Goal: Information Seeking & Learning: Learn about a topic

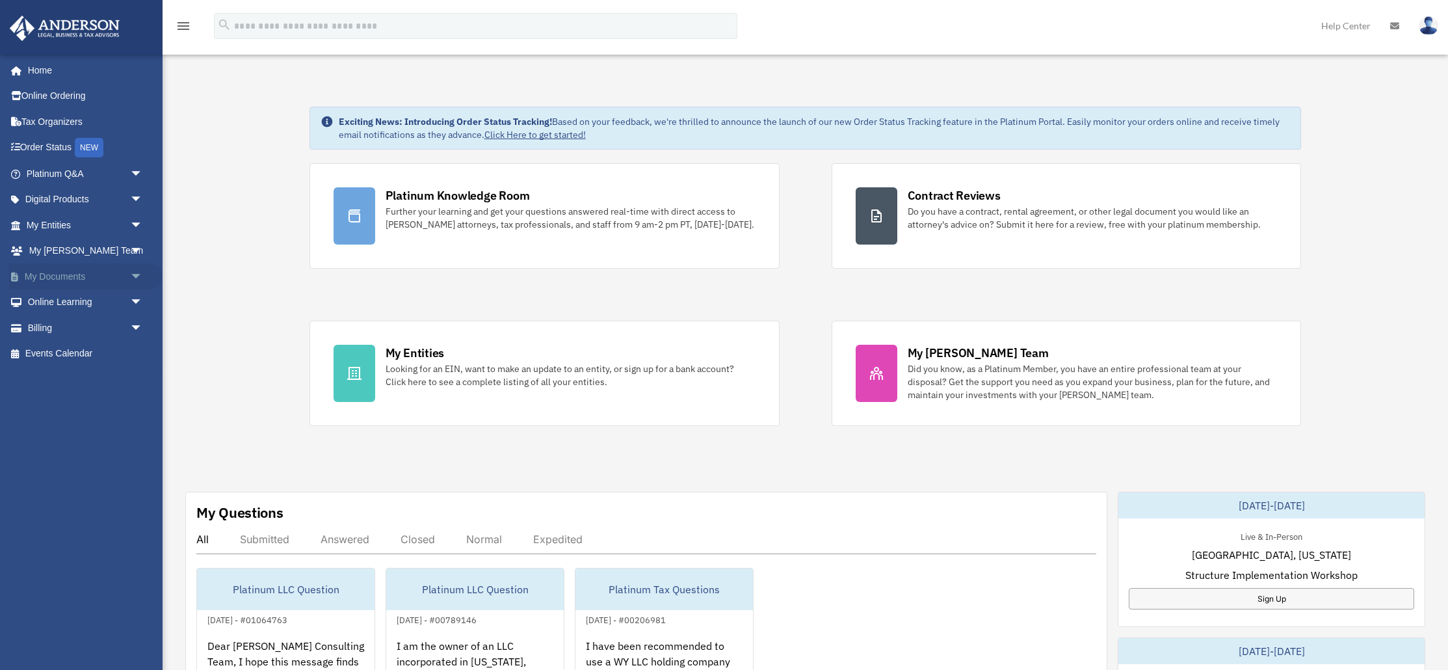
click at [137, 274] on span "arrow_drop_down" at bounding box center [143, 276] width 26 height 27
click at [68, 298] on link "Box" at bounding box center [90, 302] width 144 height 26
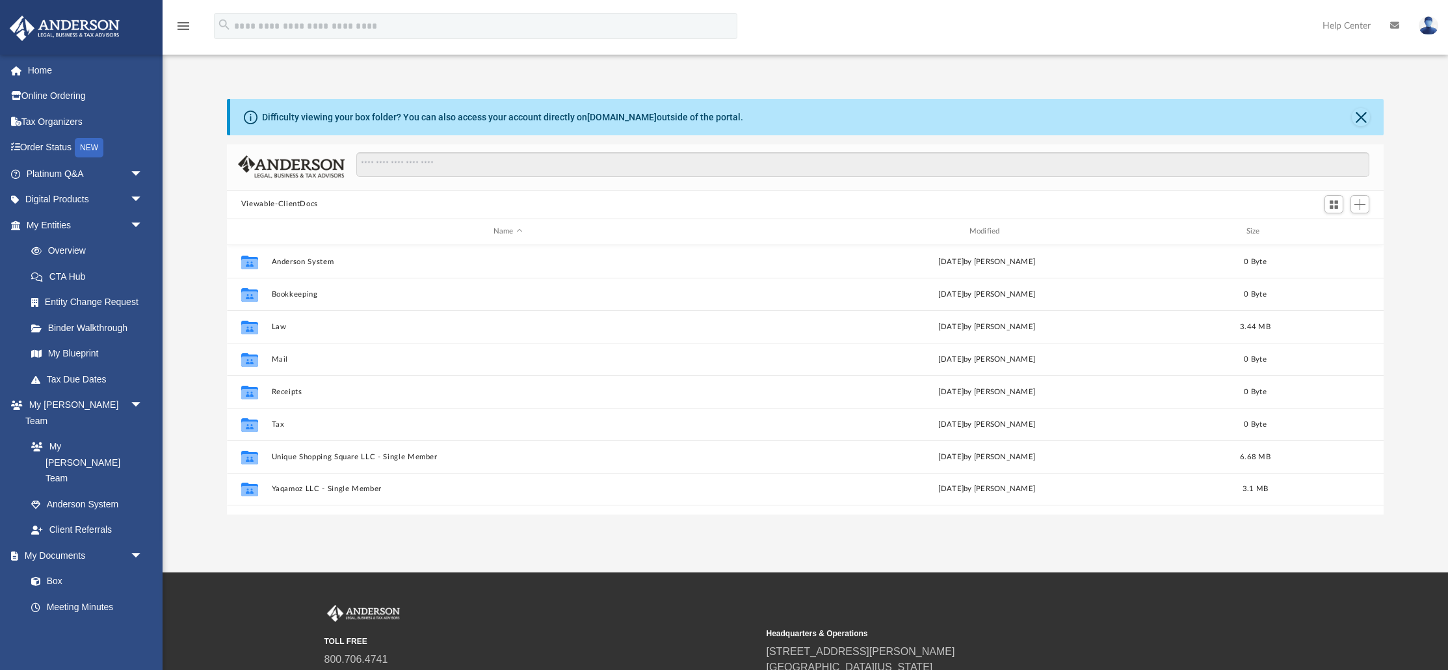
scroll to position [295, 1157]
click at [69, 250] on link "Overview" at bounding box center [90, 251] width 144 height 26
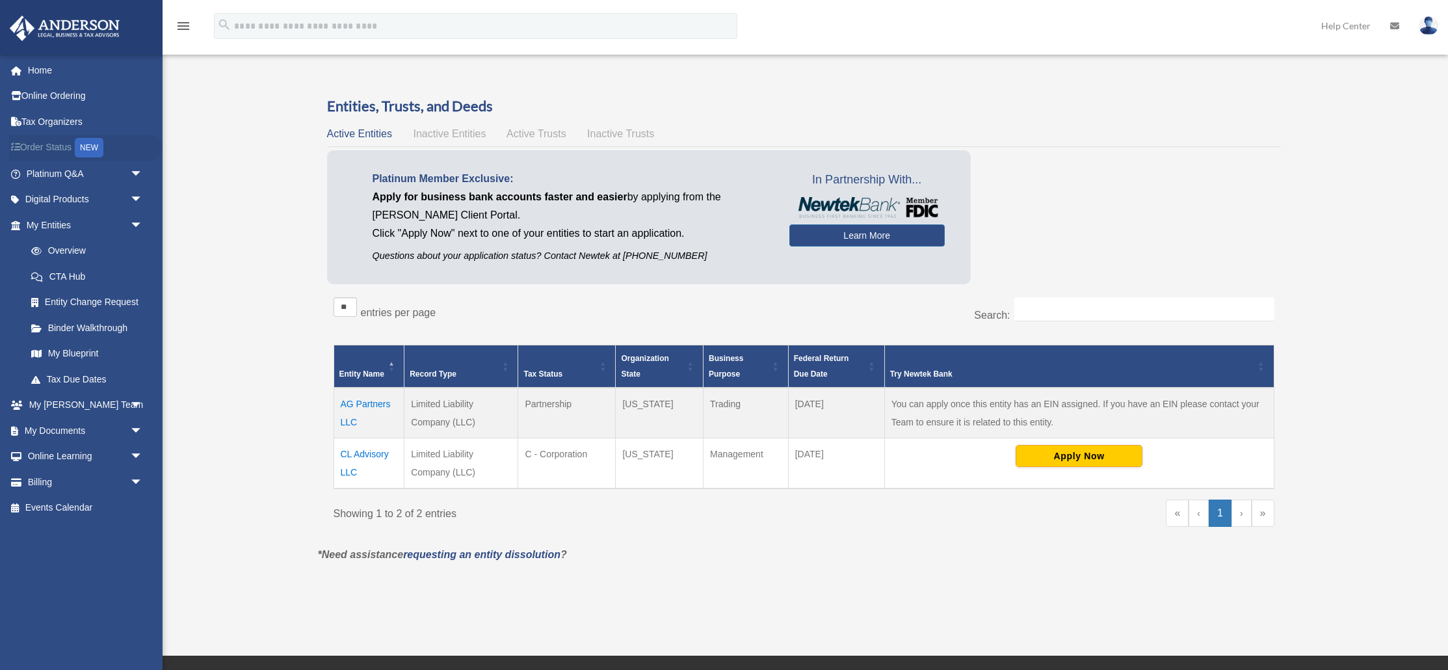
click at [34, 153] on link "Order Status NEW" at bounding box center [85, 148] width 153 height 27
click at [48, 149] on link "Order Status NEW" at bounding box center [85, 148] width 153 height 27
click at [133, 432] on span "arrow_drop_down" at bounding box center [143, 430] width 26 height 27
click at [59, 459] on link "Box" at bounding box center [90, 457] width 144 height 26
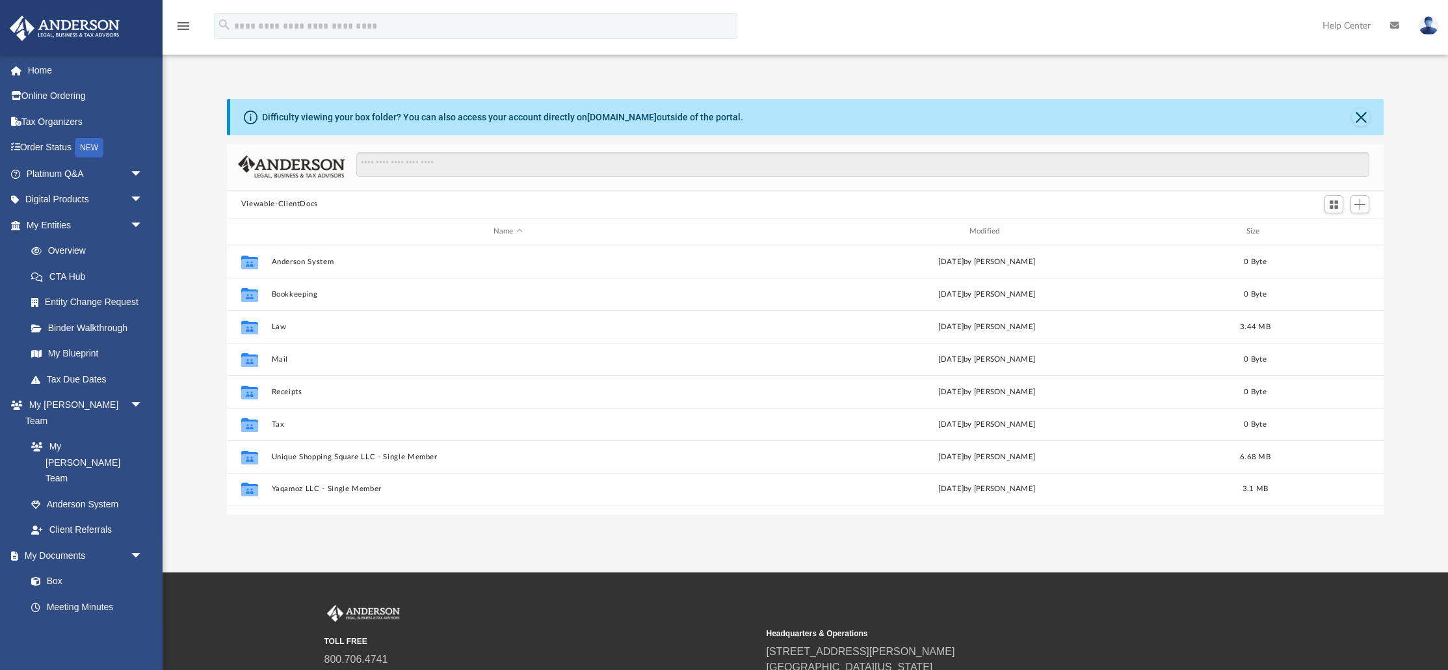
scroll to position [295, 1157]
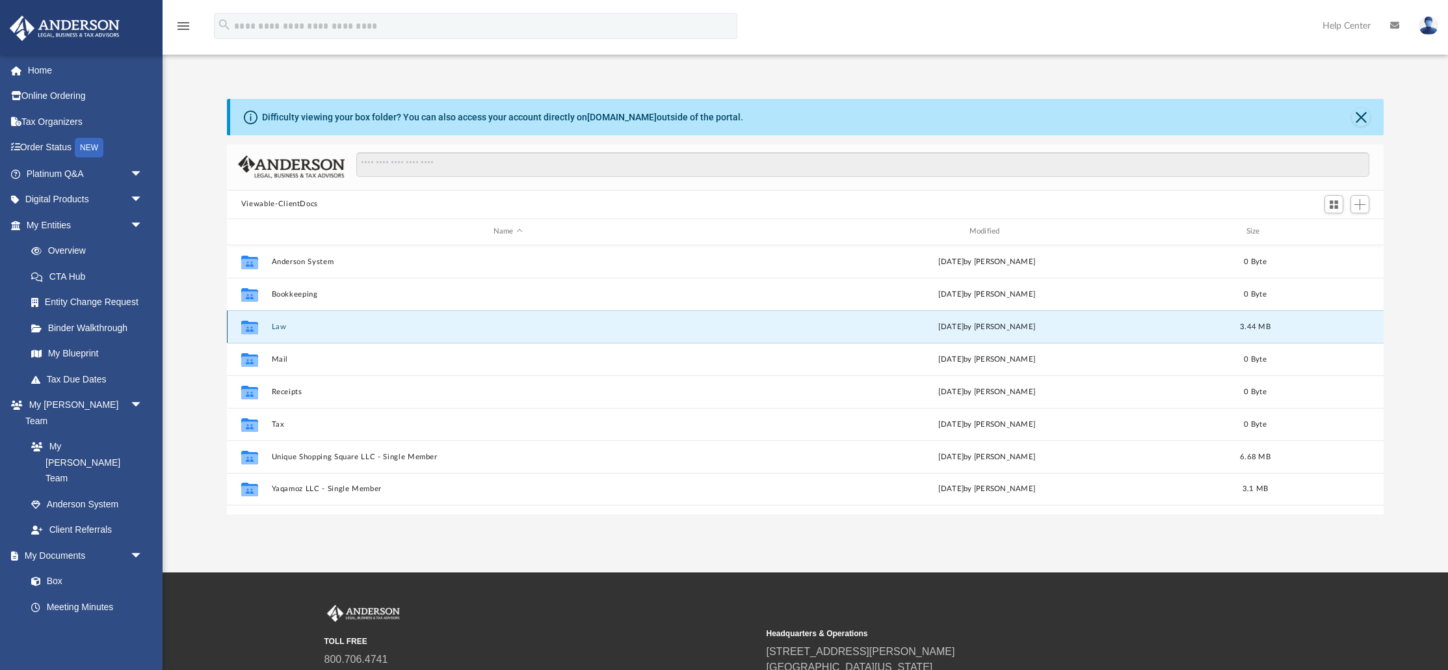
click at [276, 330] on button "Law" at bounding box center [507, 327] width 473 height 8
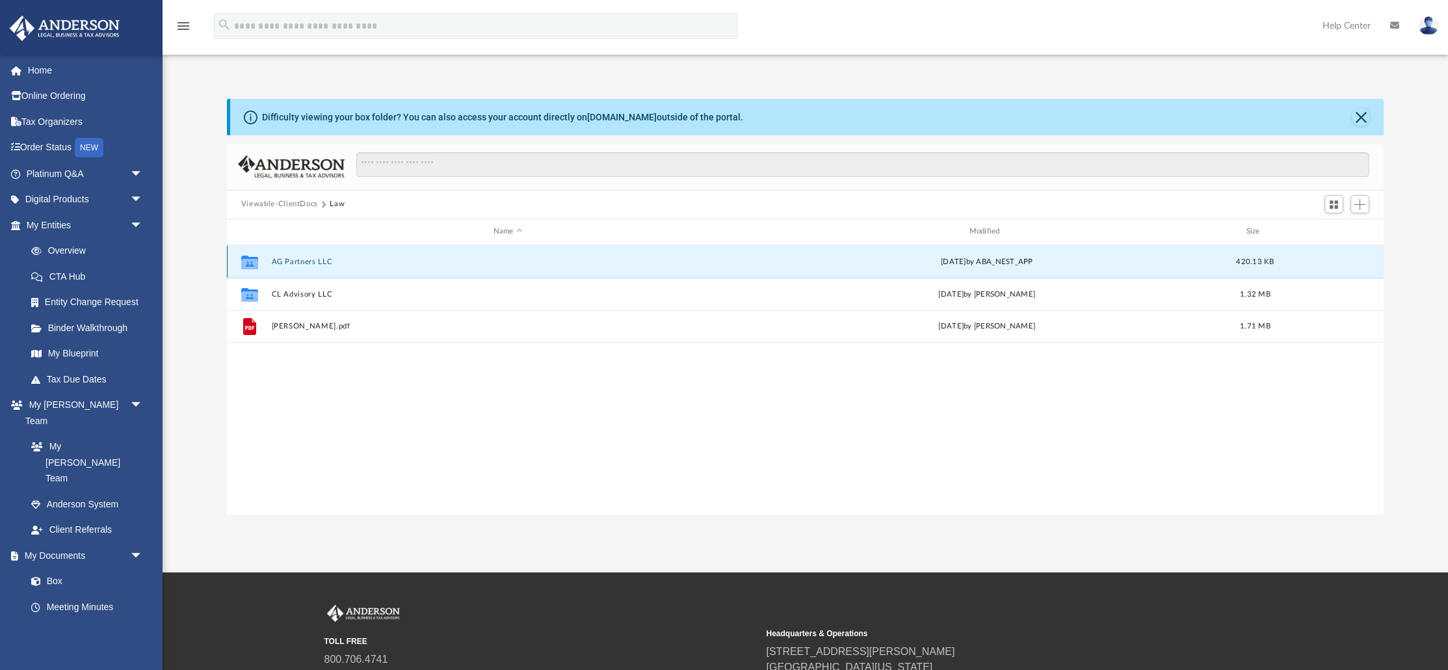
click at [290, 260] on button "AG Partners LLC" at bounding box center [507, 262] width 473 height 8
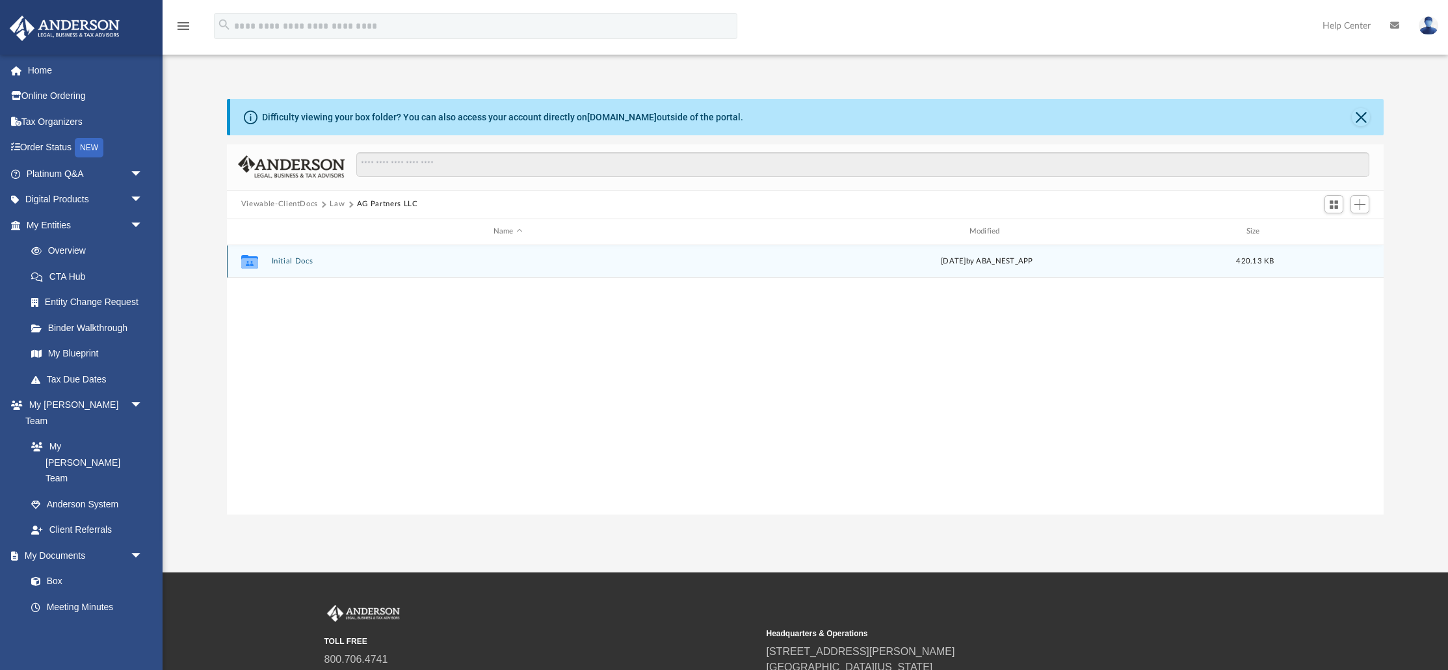
click at [297, 263] on button "Initial Docs" at bounding box center [507, 261] width 473 height 8
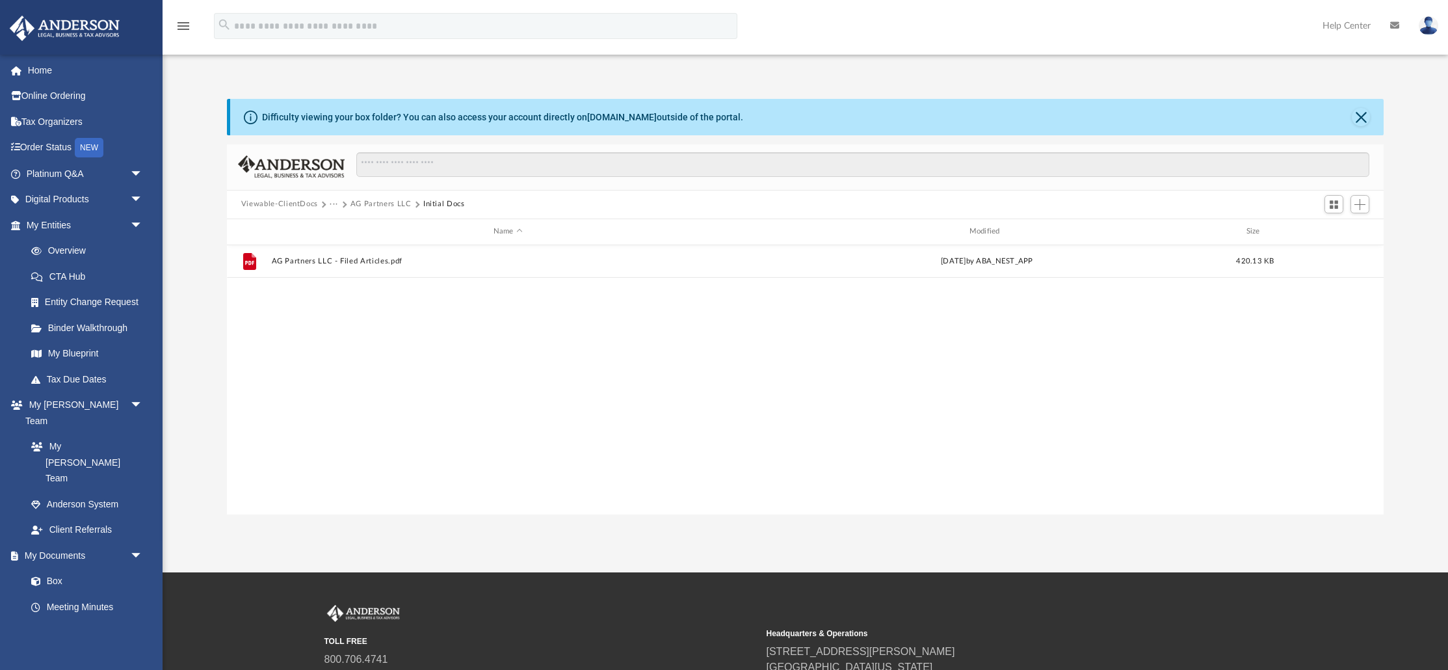
click at [330, 204] on button "···" at bounding box center [334, 204] width 8 height 12
drag, startPoint x: 343, startPoint y: 221, endPoint x: 349, endPoint y: 230, distance: 10.8
click at [345, 223] on li "Law" at bounding box center [344, 227] width 15 height 14
click at [348, 230] on div "Name" at bounding box center [507, 232] width 473 height 12
click at [330, 204] on button "···" at bounding box center [334, 204] width 8 height 12
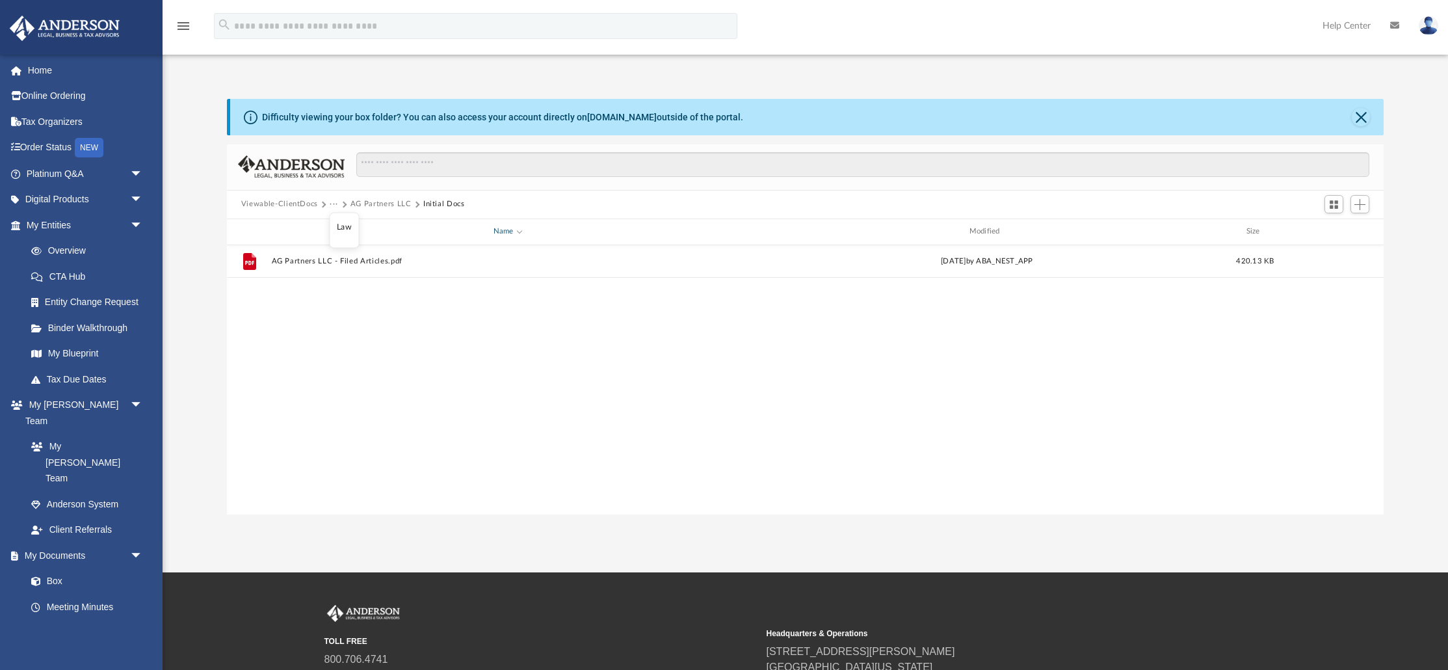
click at [346, 230] on li "Law" at bounding box center [344, 227] width 15 height 14
click at [346, 228] on div "Name" at bounding box center [507, 232] width 473 height 12
click at [333, 205] on button "···" at bounding box center [334, 204] width 8 height 12
click at [344, 229] on li "Law" at bounding box center [344, 227] width 15 height 14
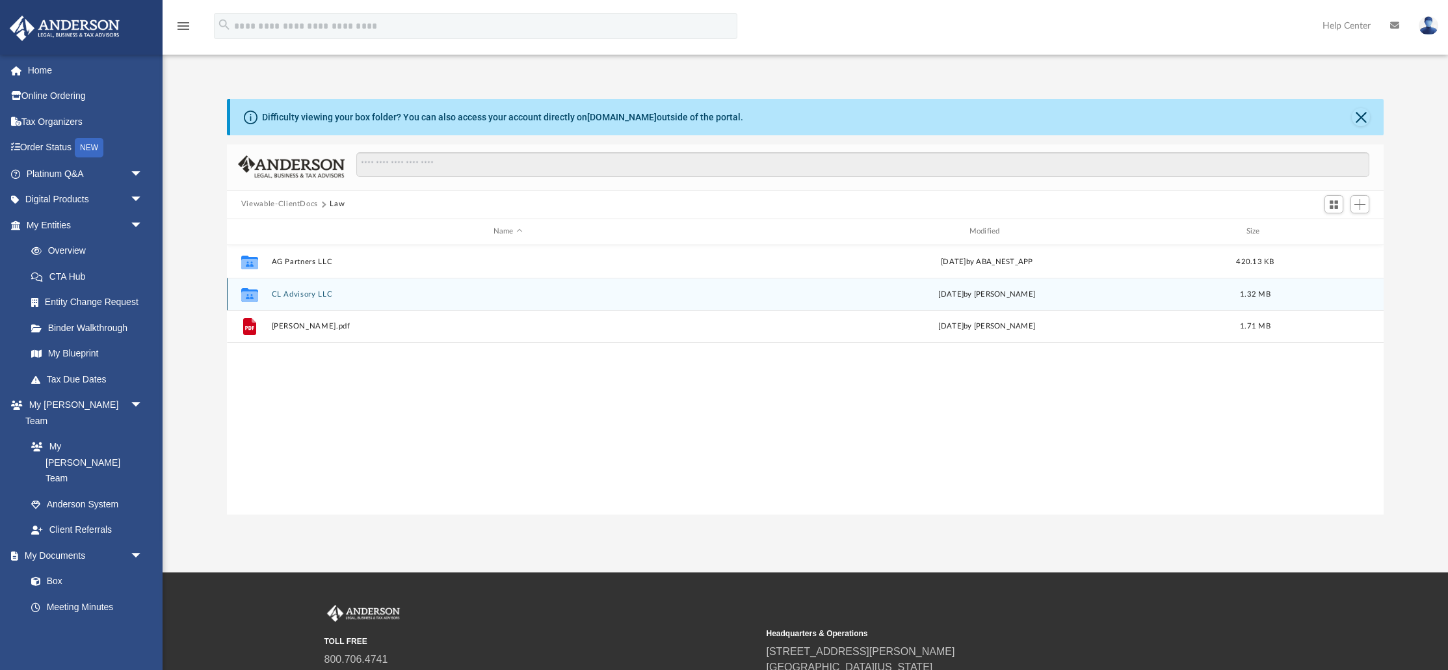
click at [296, 298] on div "Collaborated Folder CL Advisory LLC Wed Aug 27 2025 by Skye Lovelace 1.32 MB" at bounding box center [805, 294] width 1157 height 33
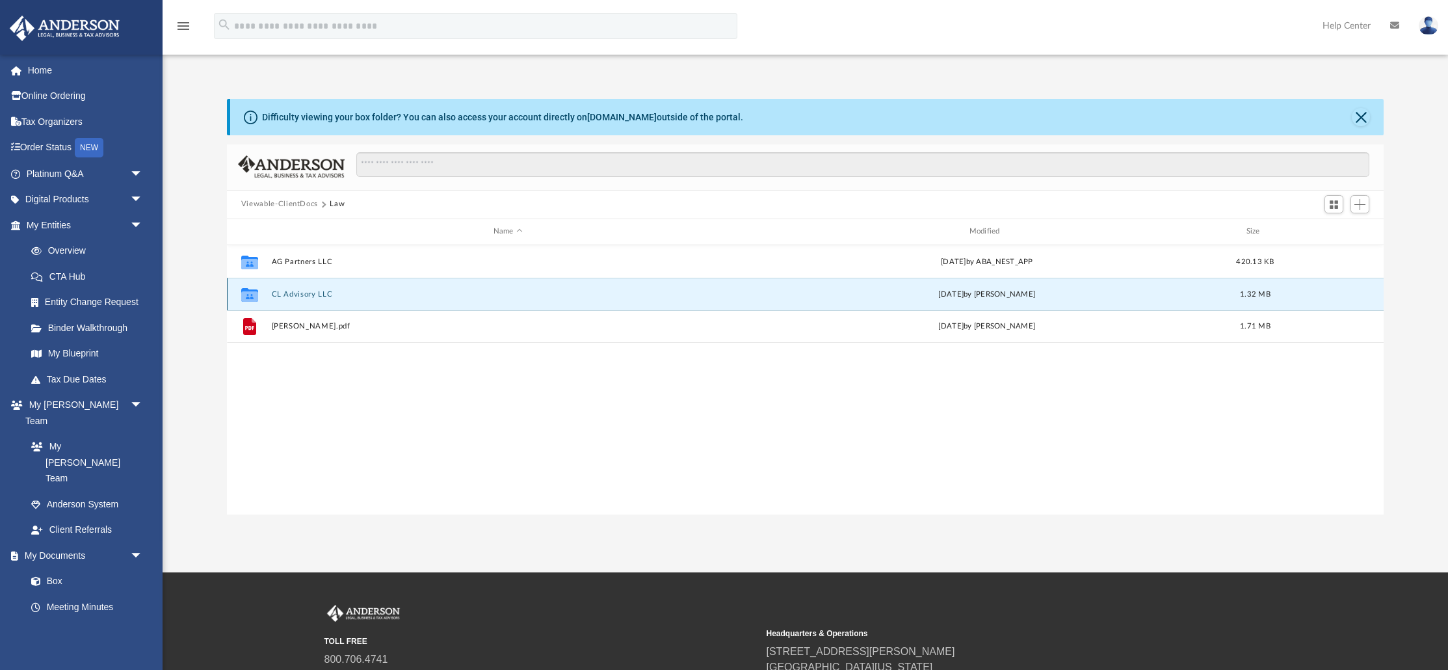
click at [292, 293] on button "CL Advisory LLC" at bounding box center [507, 294] width 473 height 8
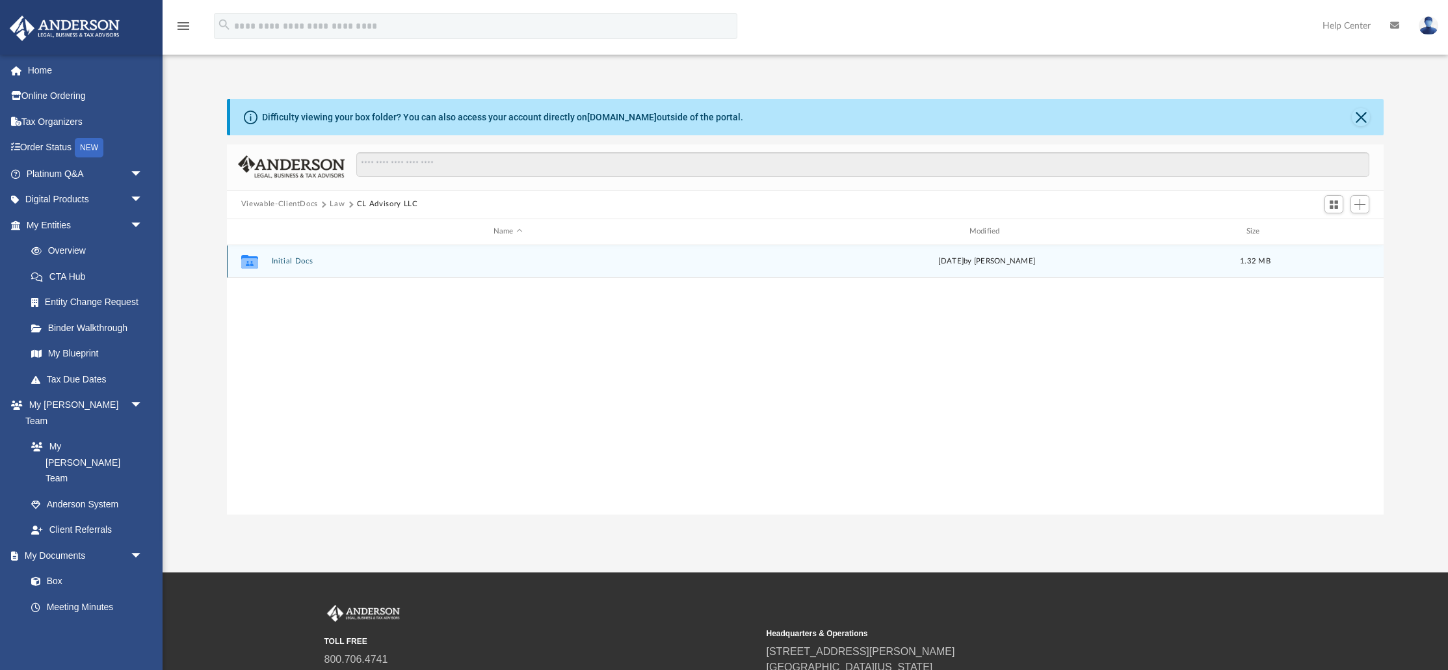
click at [285, 256] on div "Collaborated Folder Initial Docs Wed Aug 27 2025 by Skye Lovelace 1.32 MB" at bounding box center [805, 261] width 1157 height 33
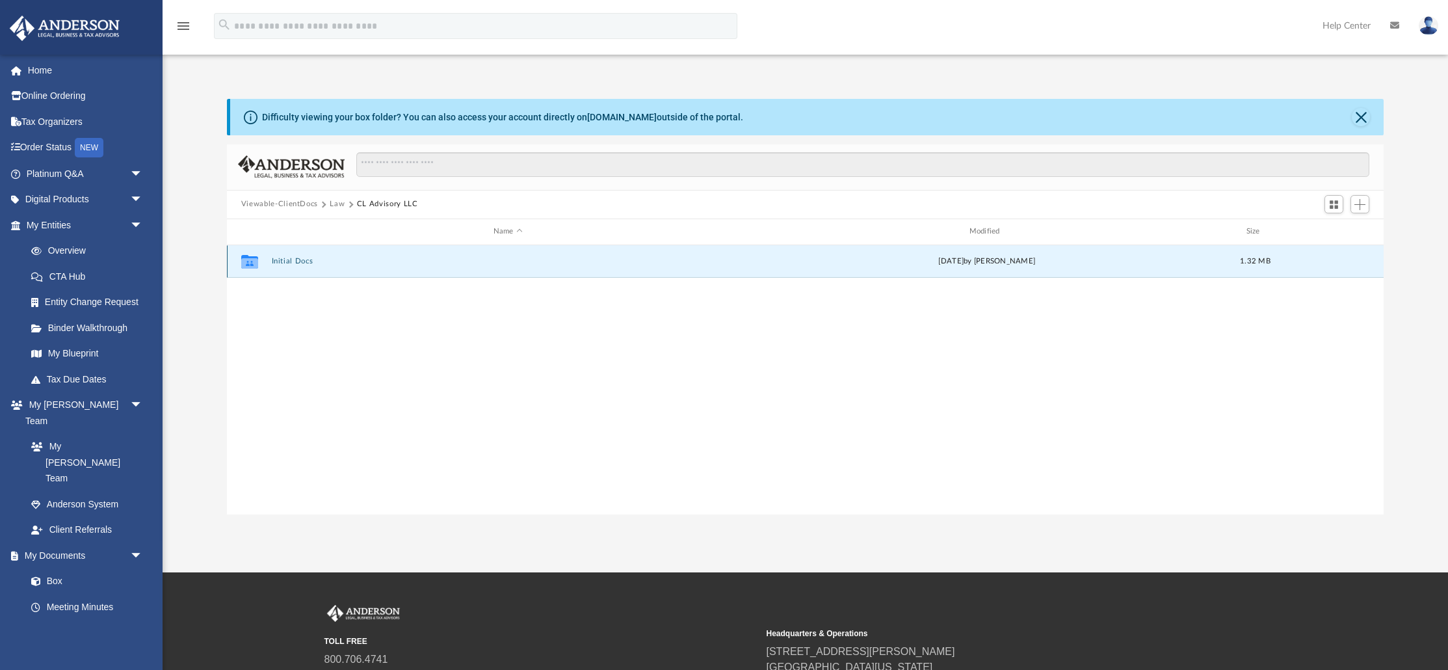
click at [287, 261] on button "Initial Docs" at bounding box center [507, 261] width 473 height 8
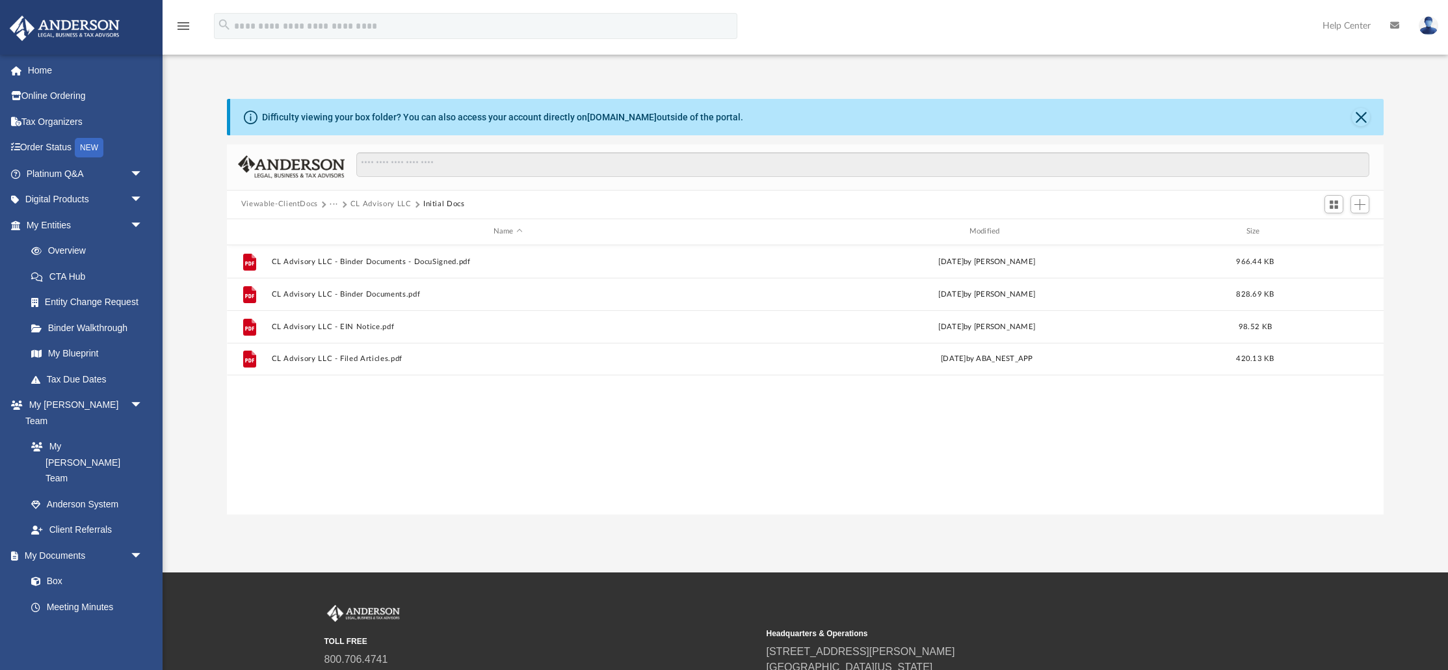
click at [334, 207] on button "···" at bounding box center [334, 204] width 8 height 12
click at [338, 228] on li "Law" at bounding box center [344, 227] width 15 height 14
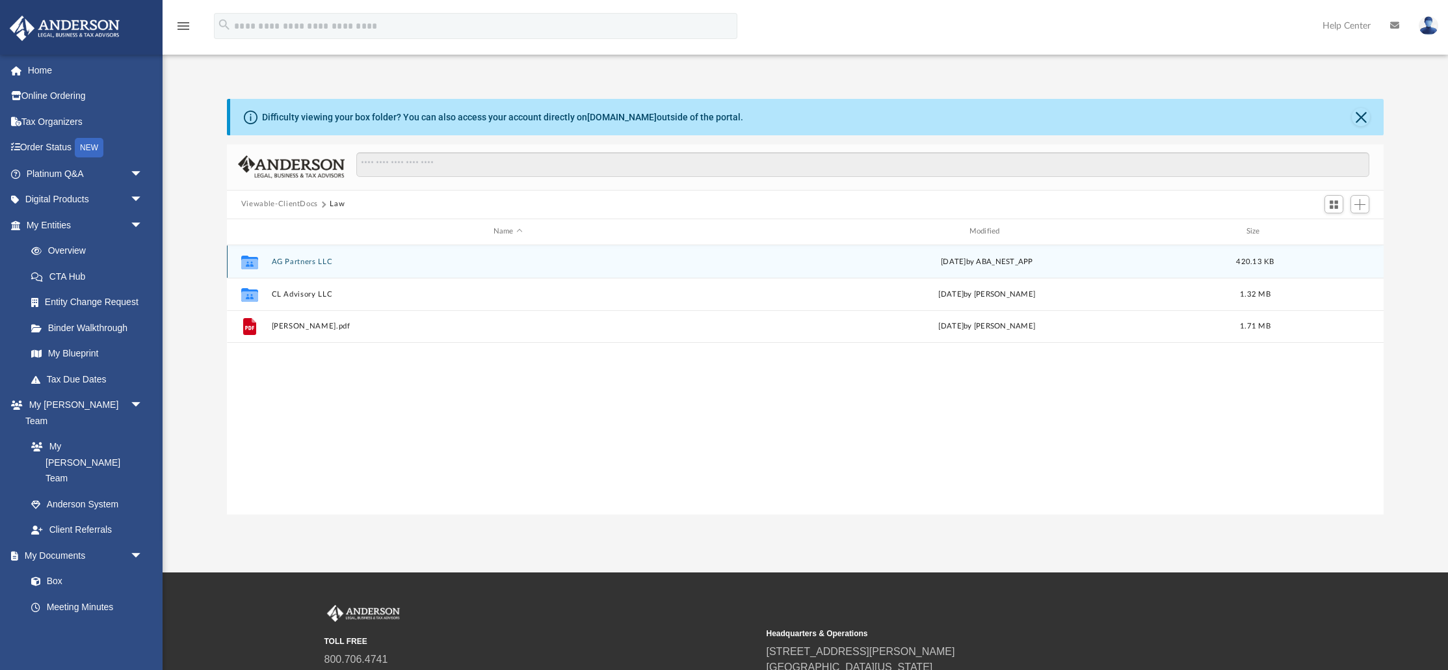
click at [315, 259] on button "AG Partners LLC" at bounding box center [507, 262] width 473 height 8
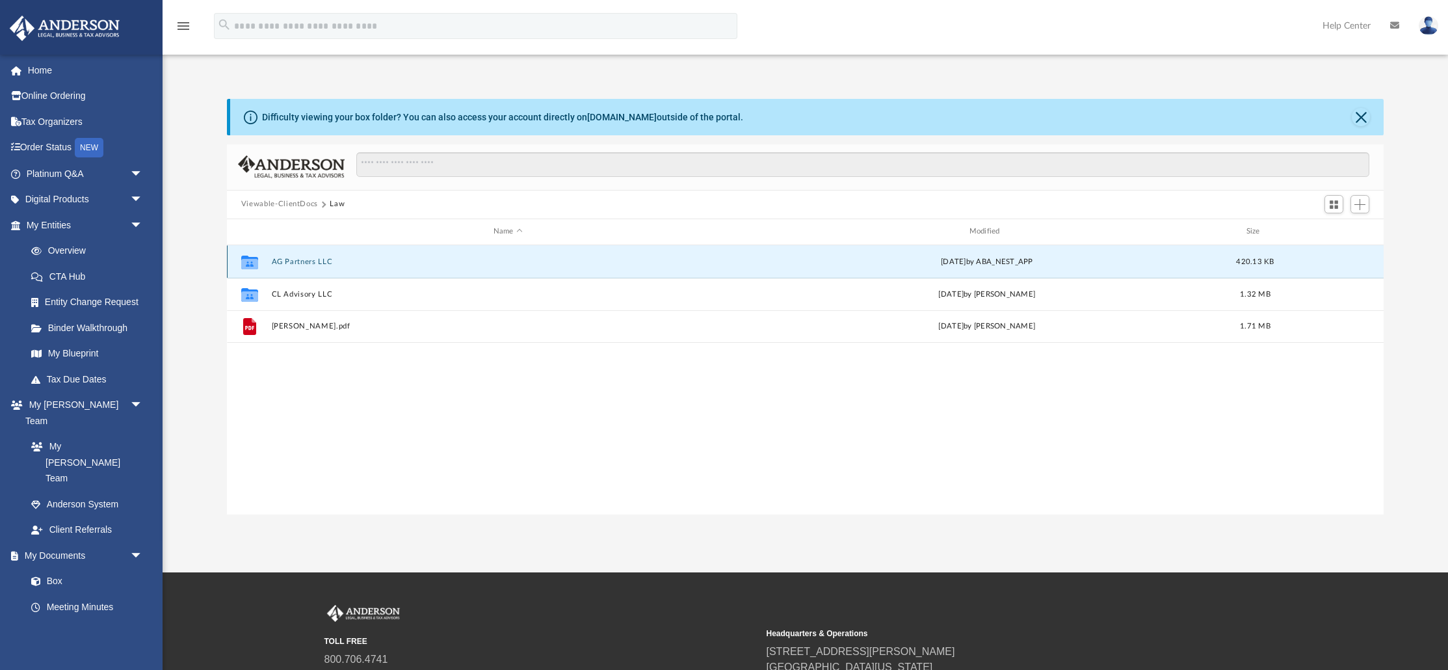
click at [315, 259] on button "AG Partners LLC" at bounding box center [507, 262] width 473 height 8
click at [294, 260] on button "Initial Docs" at bounding box center [507, 261] width 473 height 8
click at [352, 262] on button "AG Partners LLC - Filed Articles.pdf" at bounding box center [507, 261] width 473 height 8
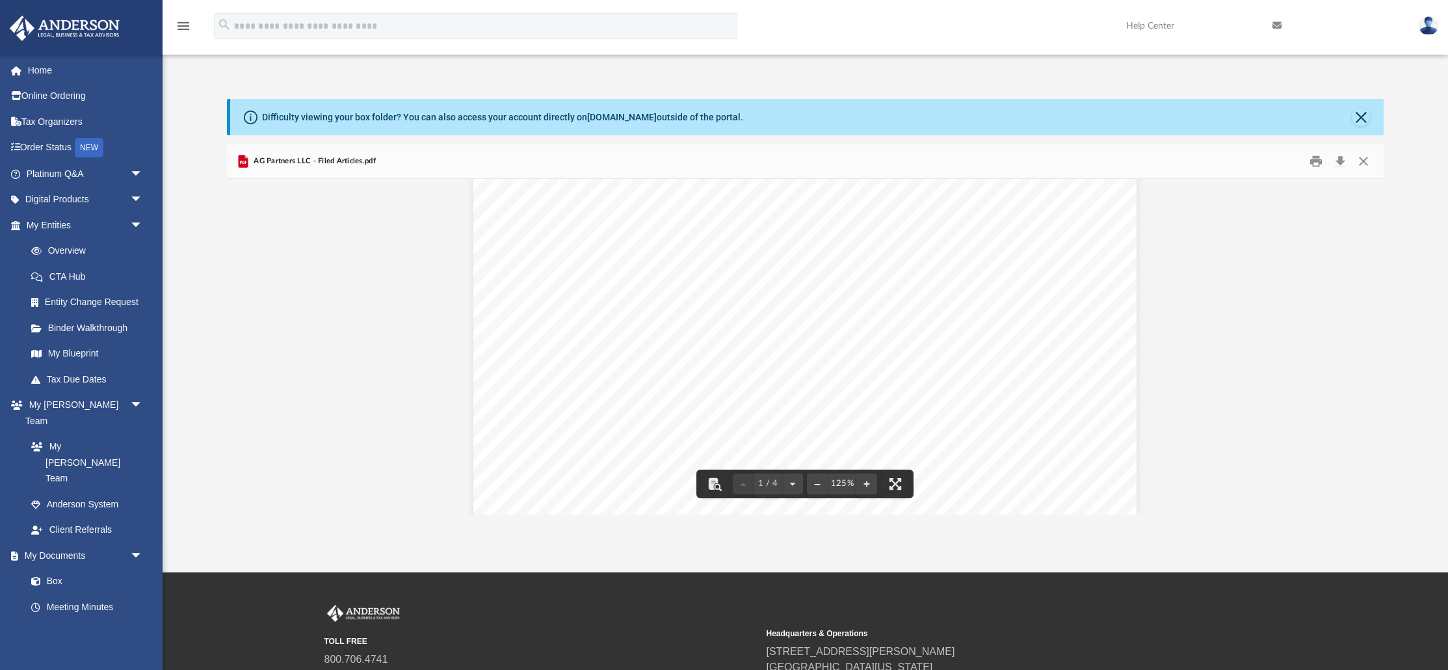
scroll to position [0, 0]
click at [1318, 159] on button "Print" at bounding box center [1316, 161] width 26 height 20
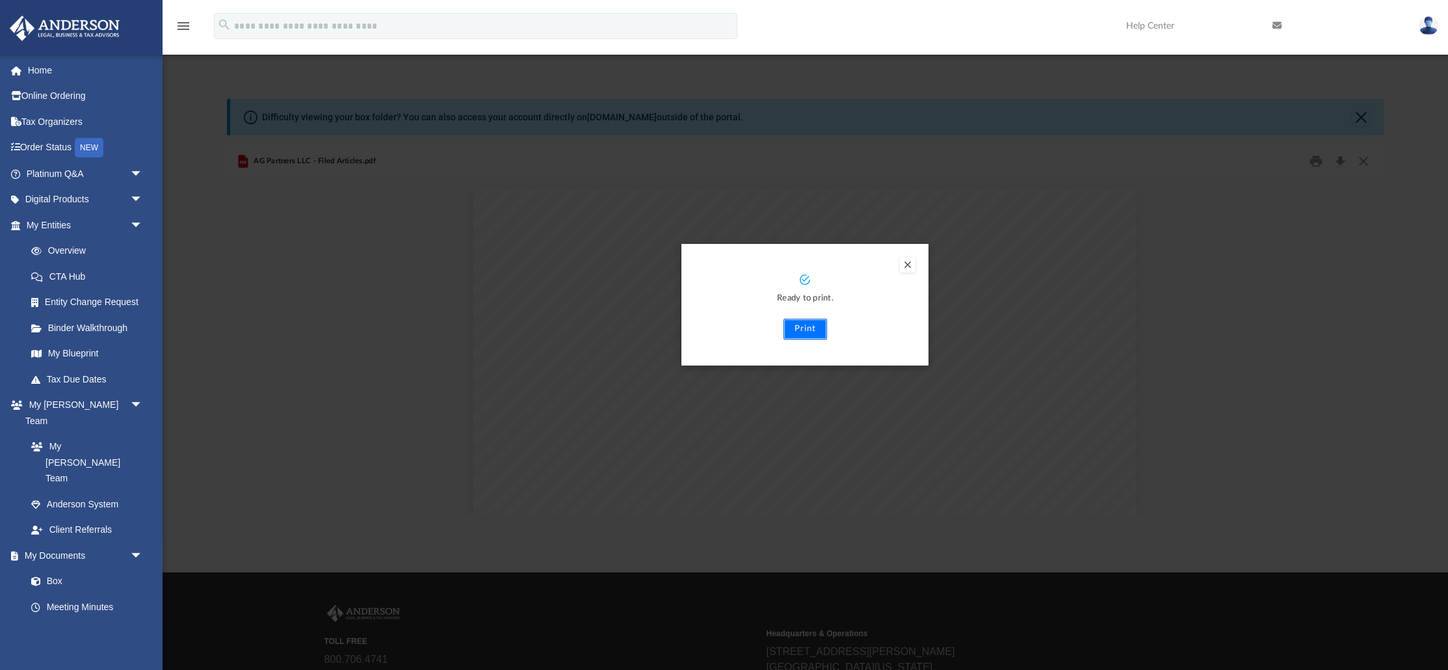
click at [803, 330] on button "Print" at bounding box center [806, 329] width 44 height 21
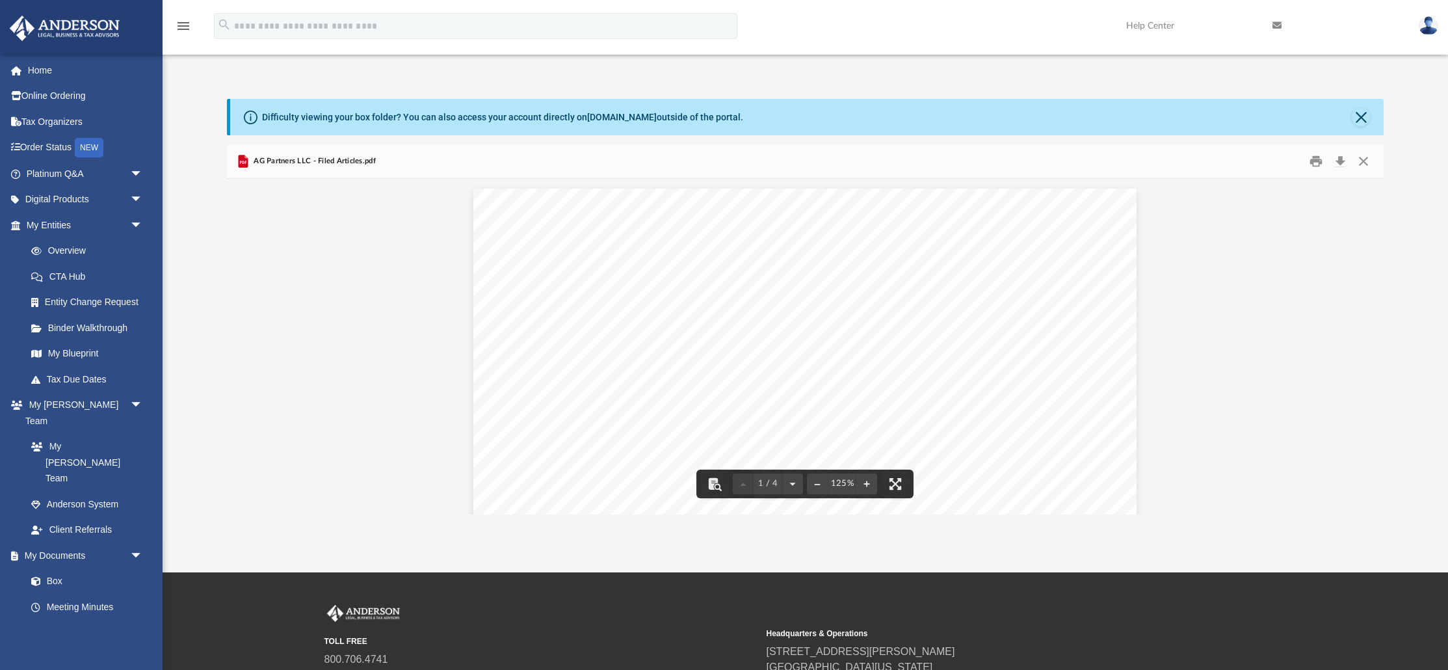
drag, startPoint x: 1353, startPoint y: 166, endPoint x: 1361, endPoint y: 166, distance: 7.8
click at [1354, 166] on button "Close" at bounding box center [1363, 161] width 23 height 20
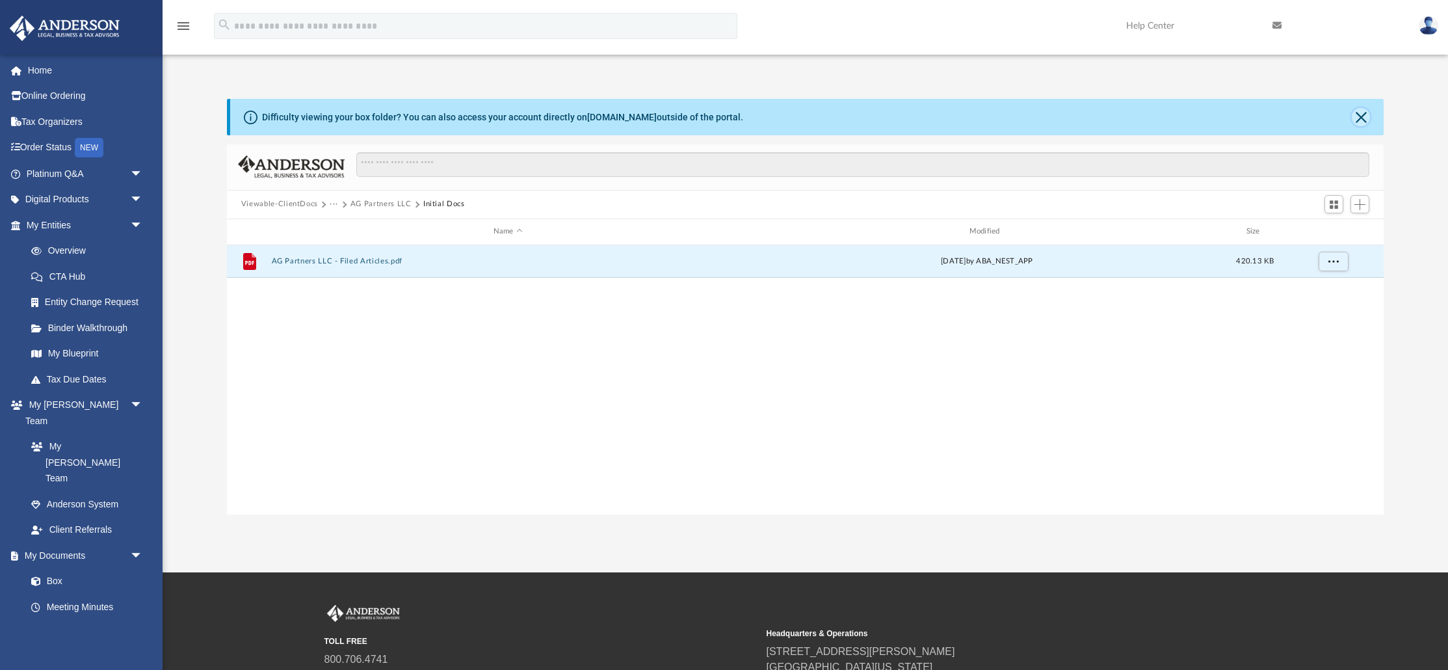
click at [1367, 116] on button "Close" at bounding box center [1361, 117] width 18 height 18
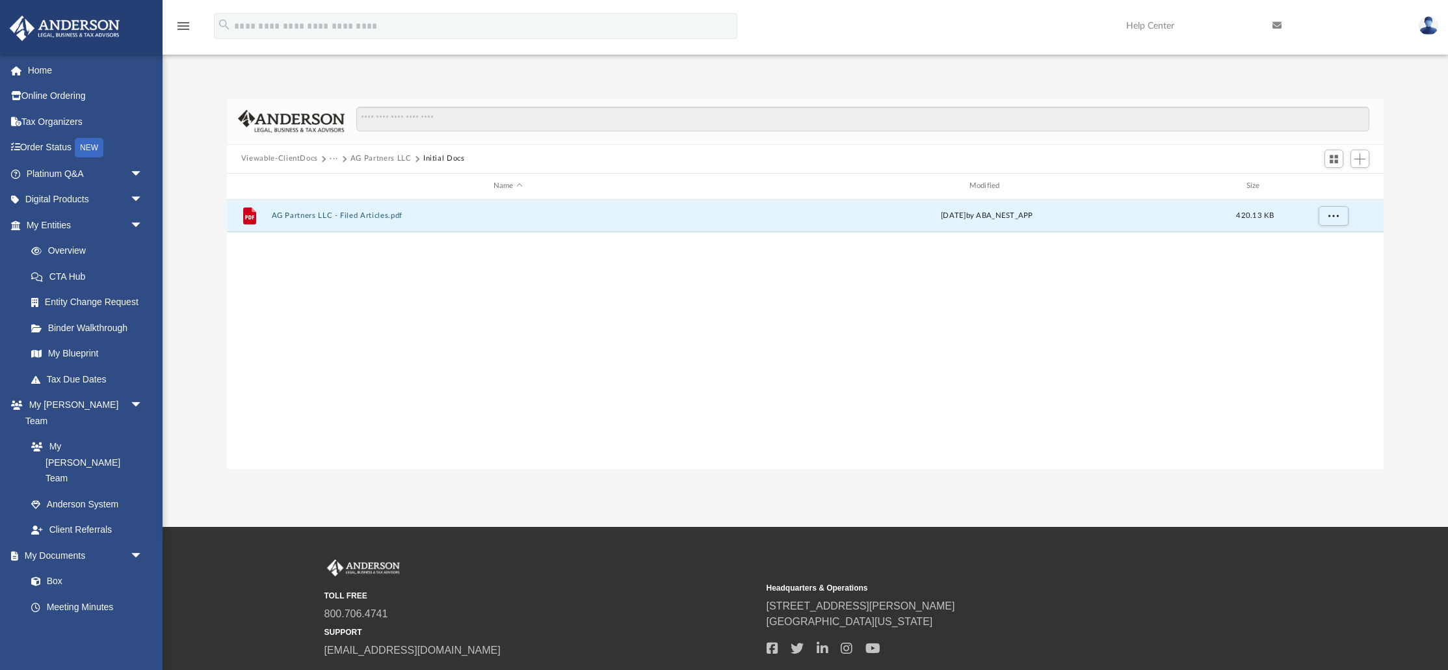
click at [330, 159] on button "···" at bounding box center [334, 159] width 8 height 12
click at [338, 186] on li "Law" at bounding box center [344, 181] width 15 height 14
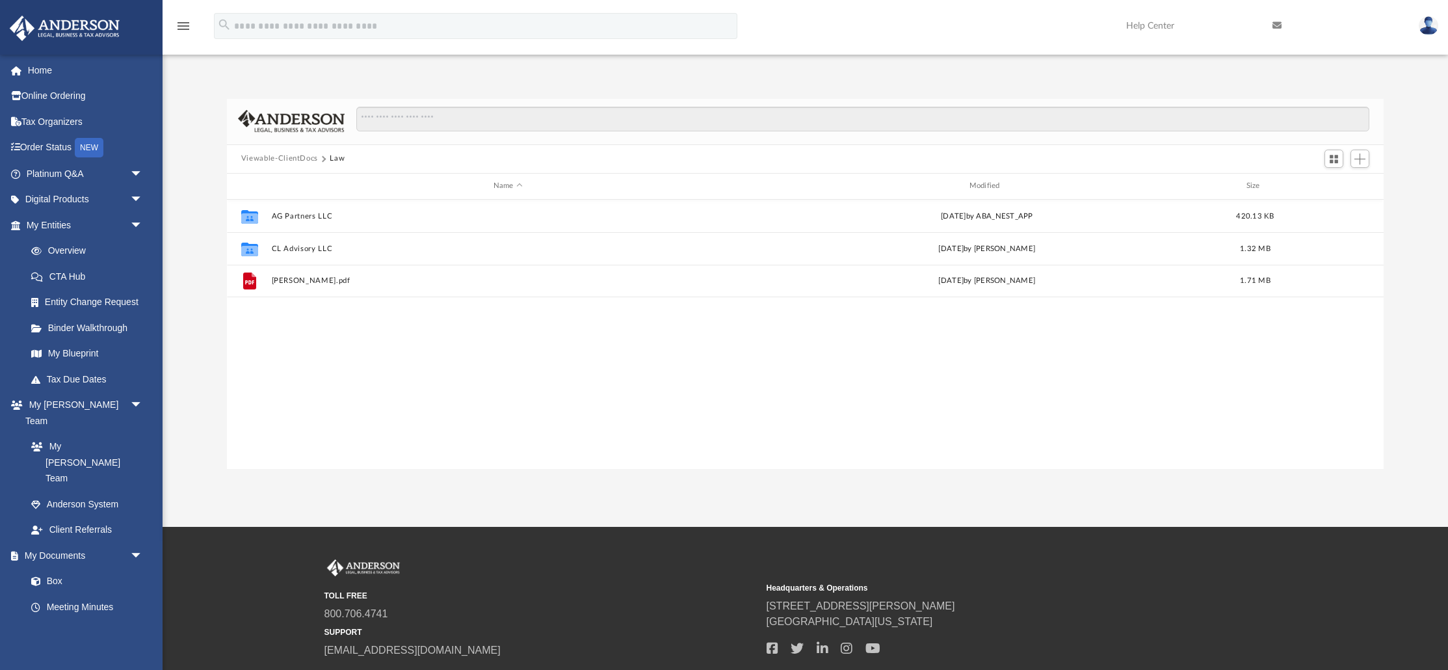
click at [419, 408] on div "Collaborated Folder AG Partners LLC Wed Aug 27 2025 by ABA_NEST_APP 420.13 KB C…" at bounding box center [805, 335] width 1157 height 270
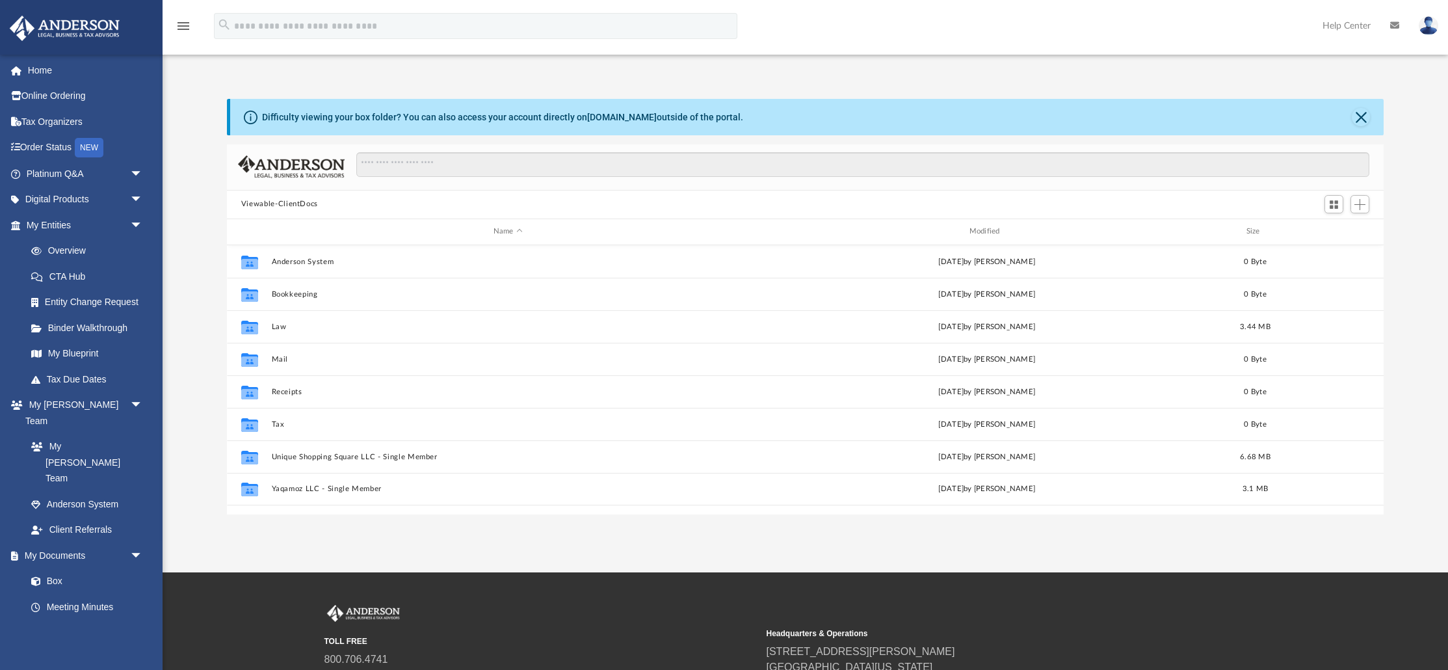
scroll to position [295, 1157]
click at [72, 620] on link "Forms Library" at bounding box center [90, 633] width 144 height 26
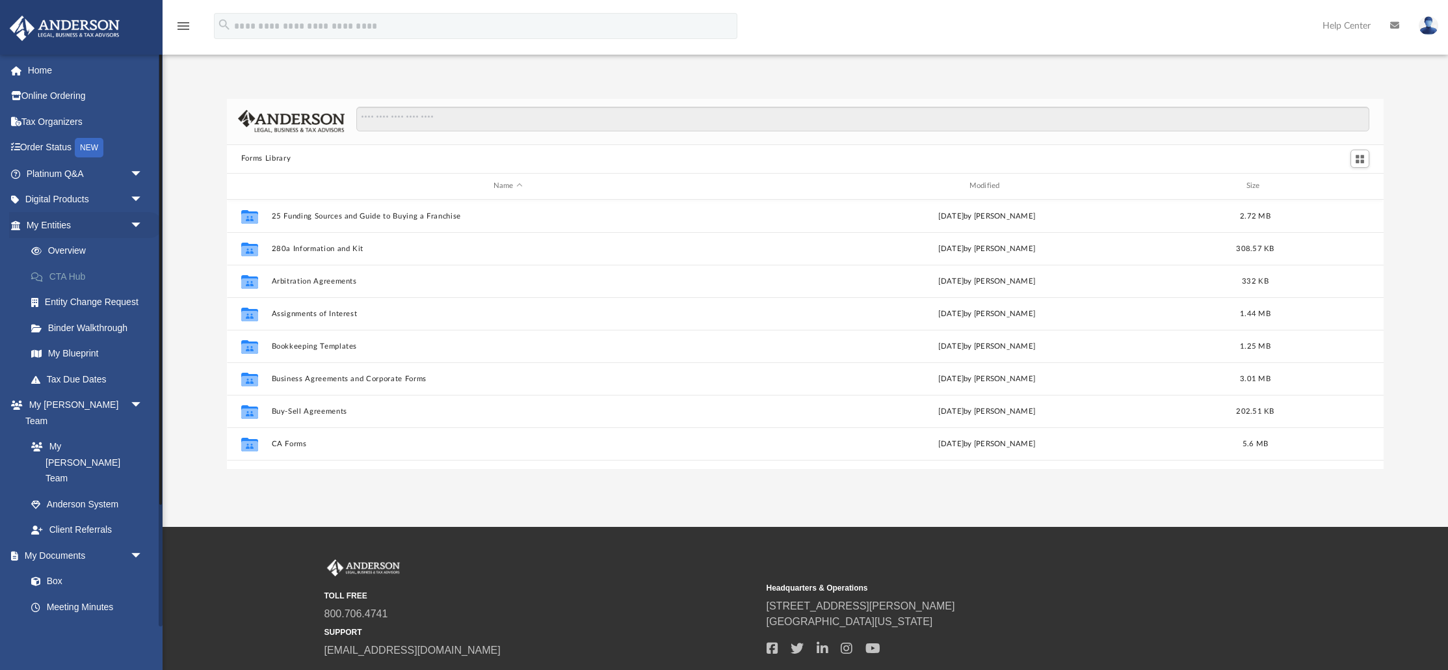
click at [75, 274] on link "CTA Hub" at bounding box center [90, 276] width 144 height 26
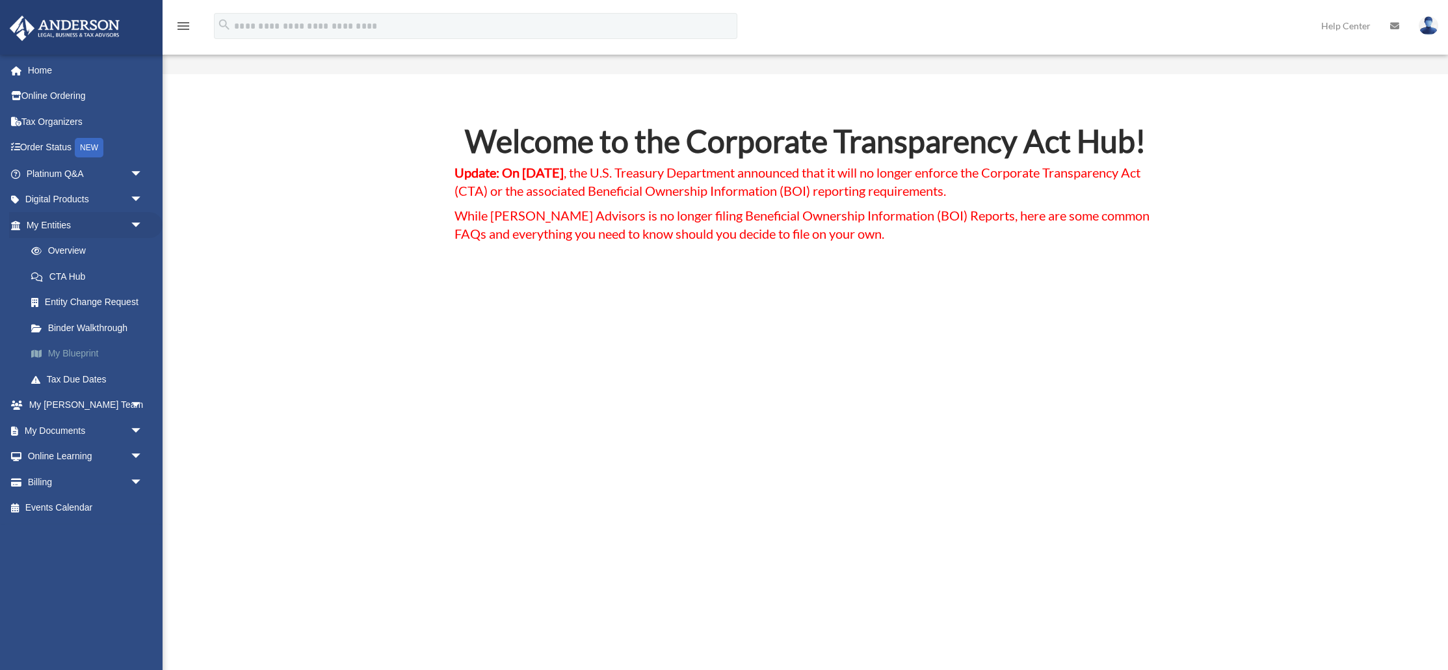
click at [76, 351] on link "My Blueprint" at bounding box center [90, 354] width 144 height 26
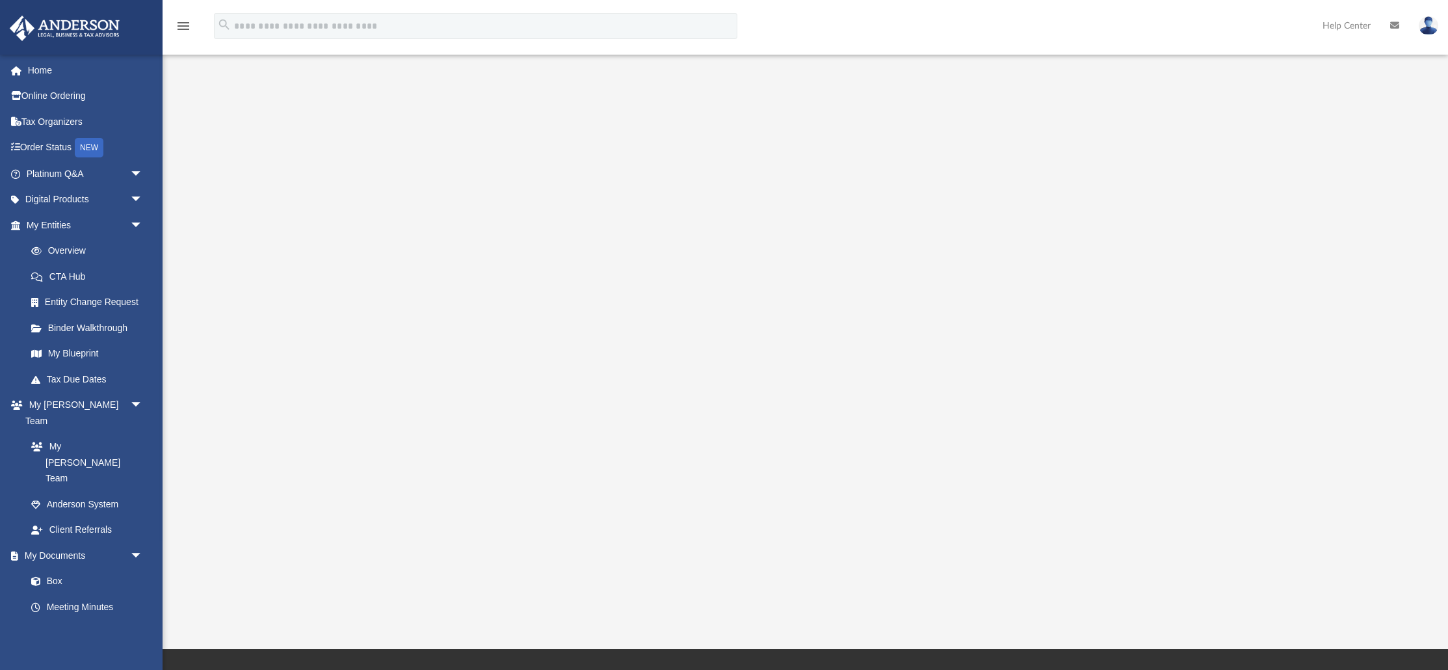
scroll to position [26, 0]
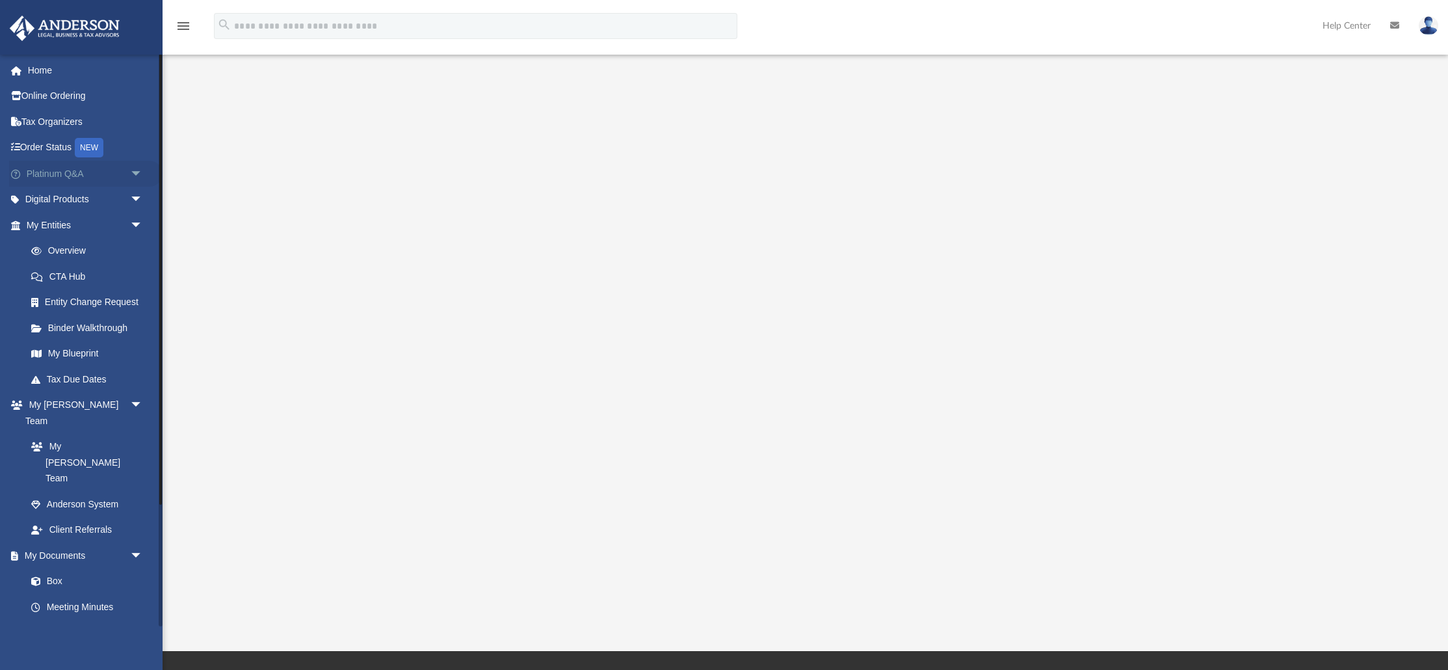
click at [133, 172] on span "arrow_drop_down" at bounding box center [143, 174] width 26 height 27
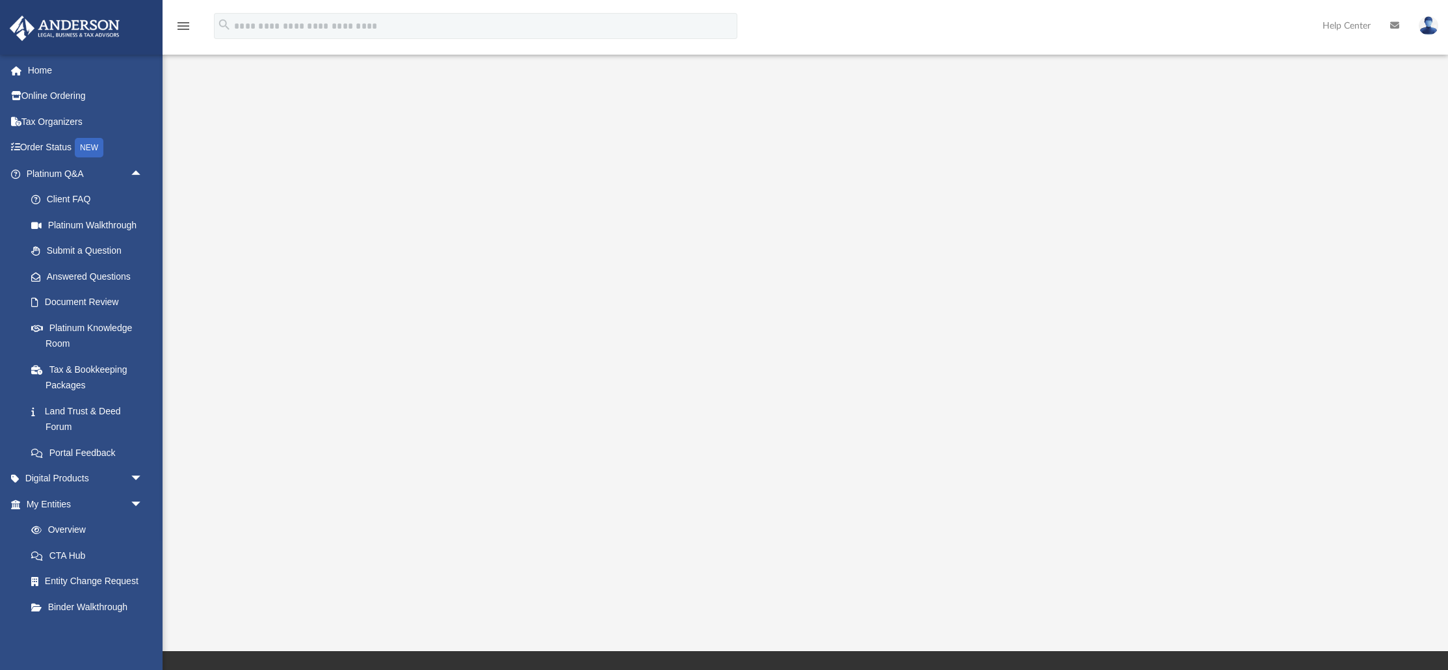
scroll to position [0, 0]
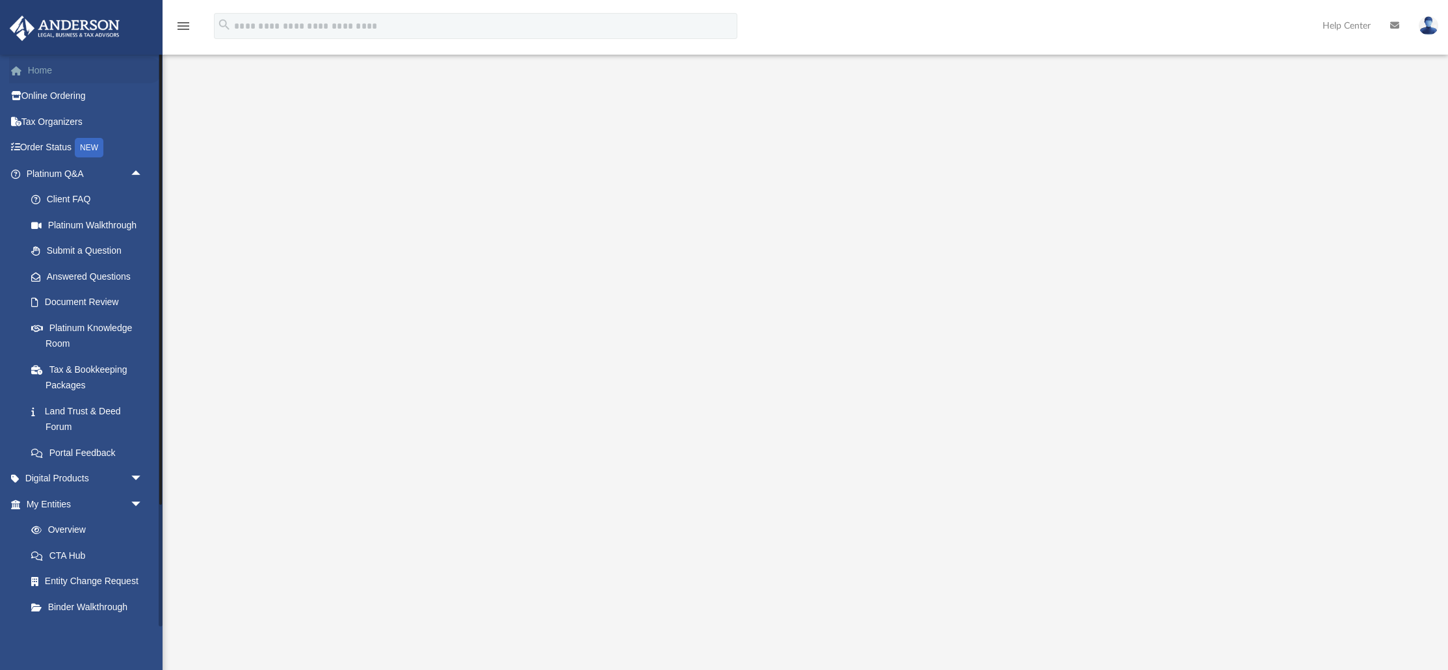
click at [42, 68] on link "Home" at bounding box center [85, 70] width 153 height 26
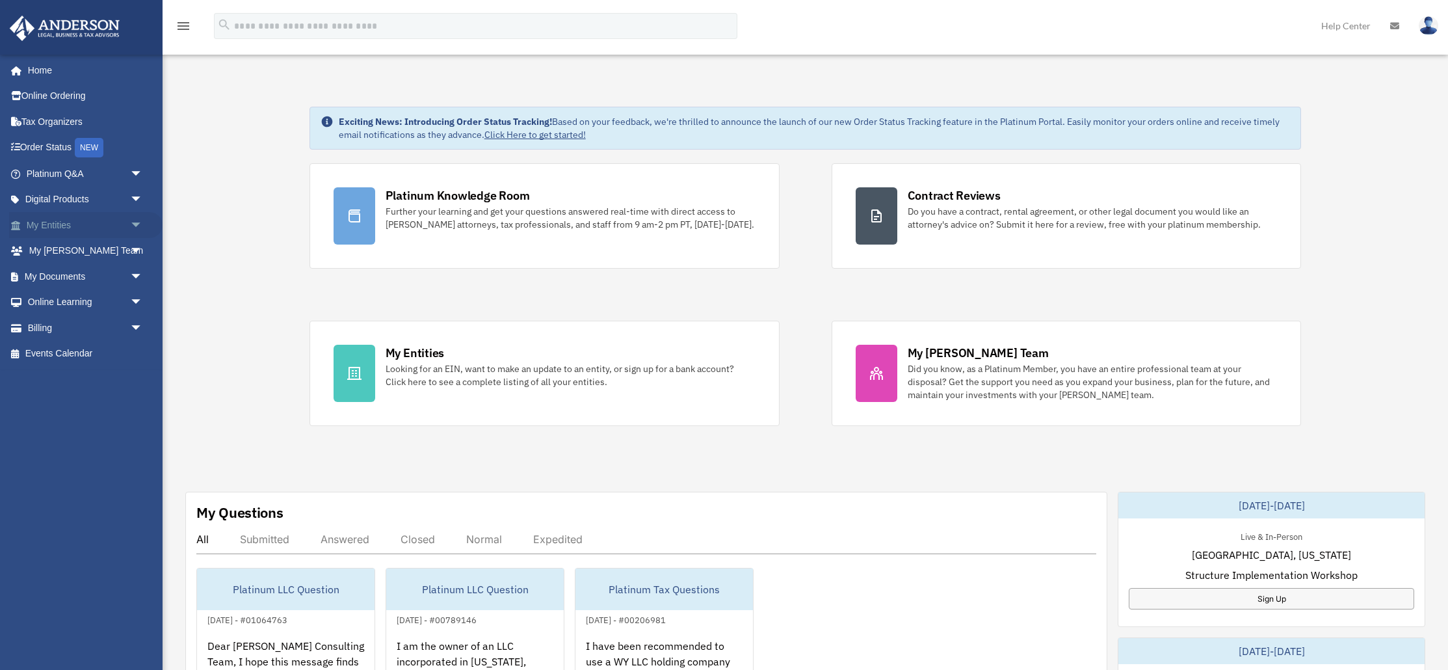
click at [141, 232] on span "arrow_drop_down" at bounding box center [143, 225] width 26 height 27
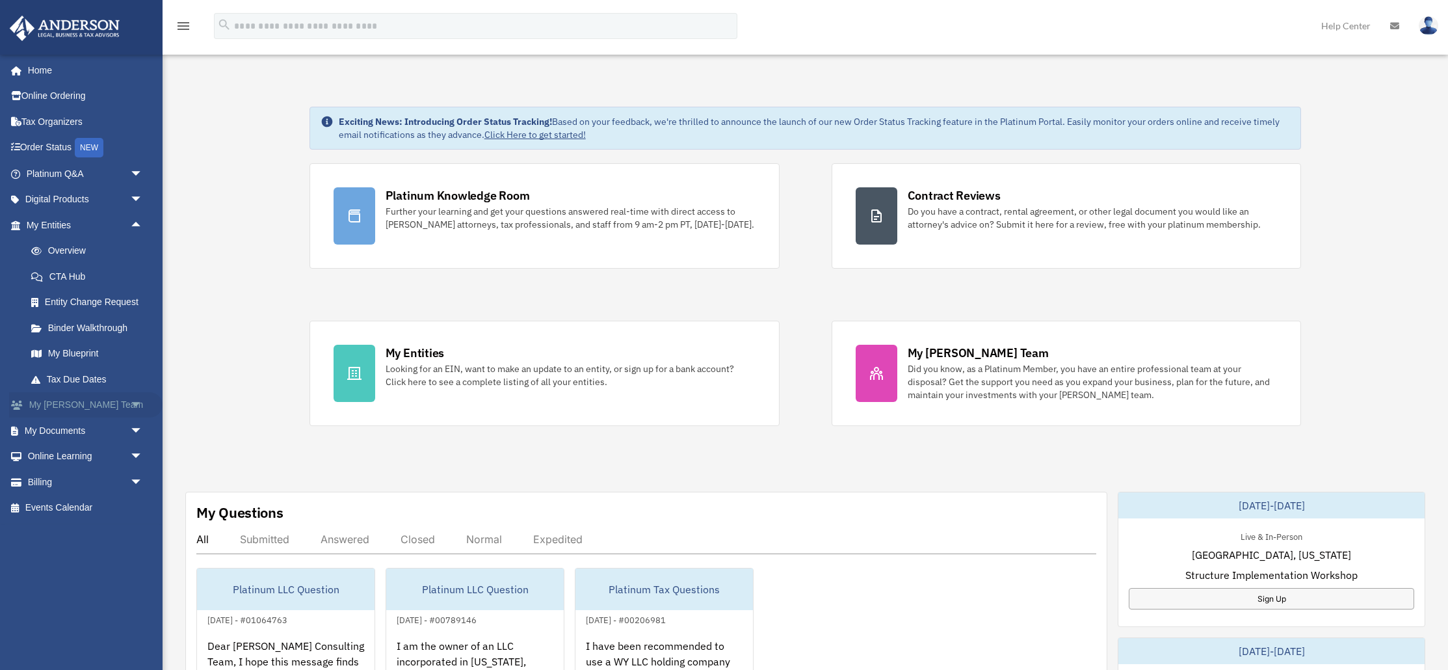
click at [137, 408] on span "arrow_drop_down" at bounding box center [143, 405] width 26 height 27
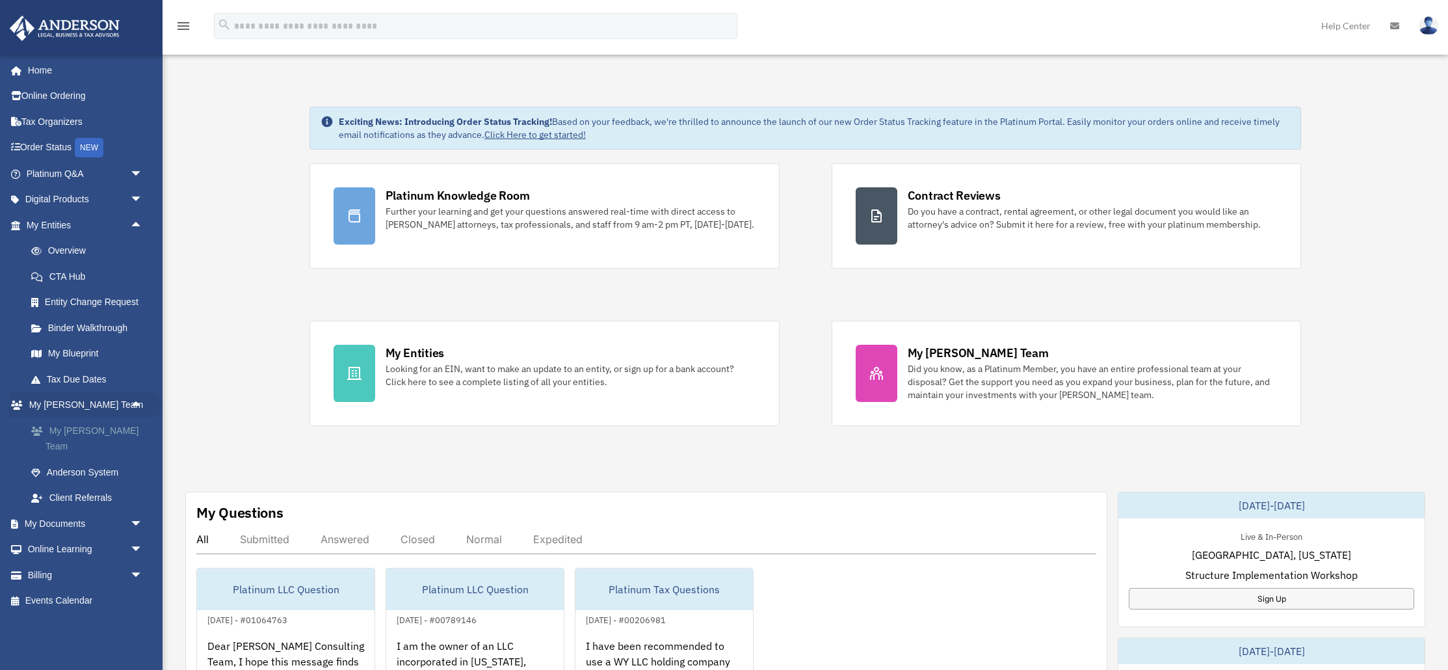
click at [119, 432] on link "My [PERSON_NAME] Team" at bounding box center [90, 438] width 144 height 42
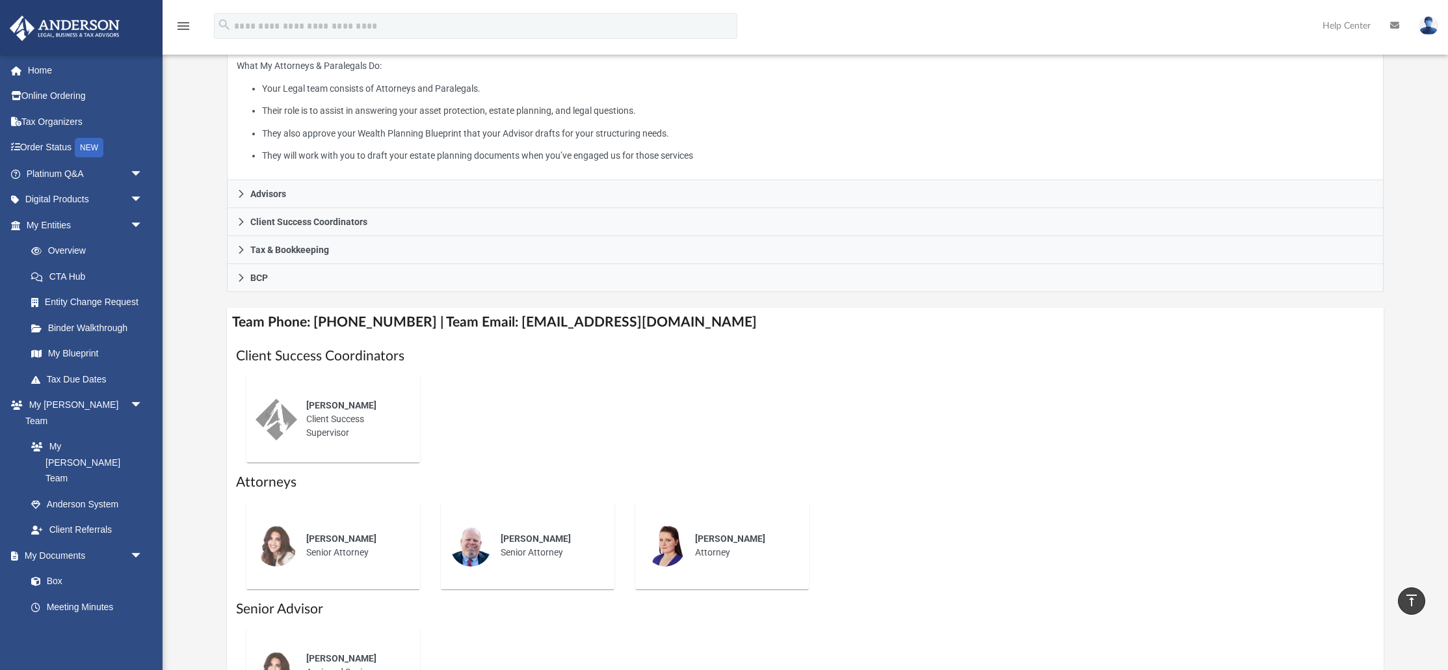
scroll to position [233, 0]
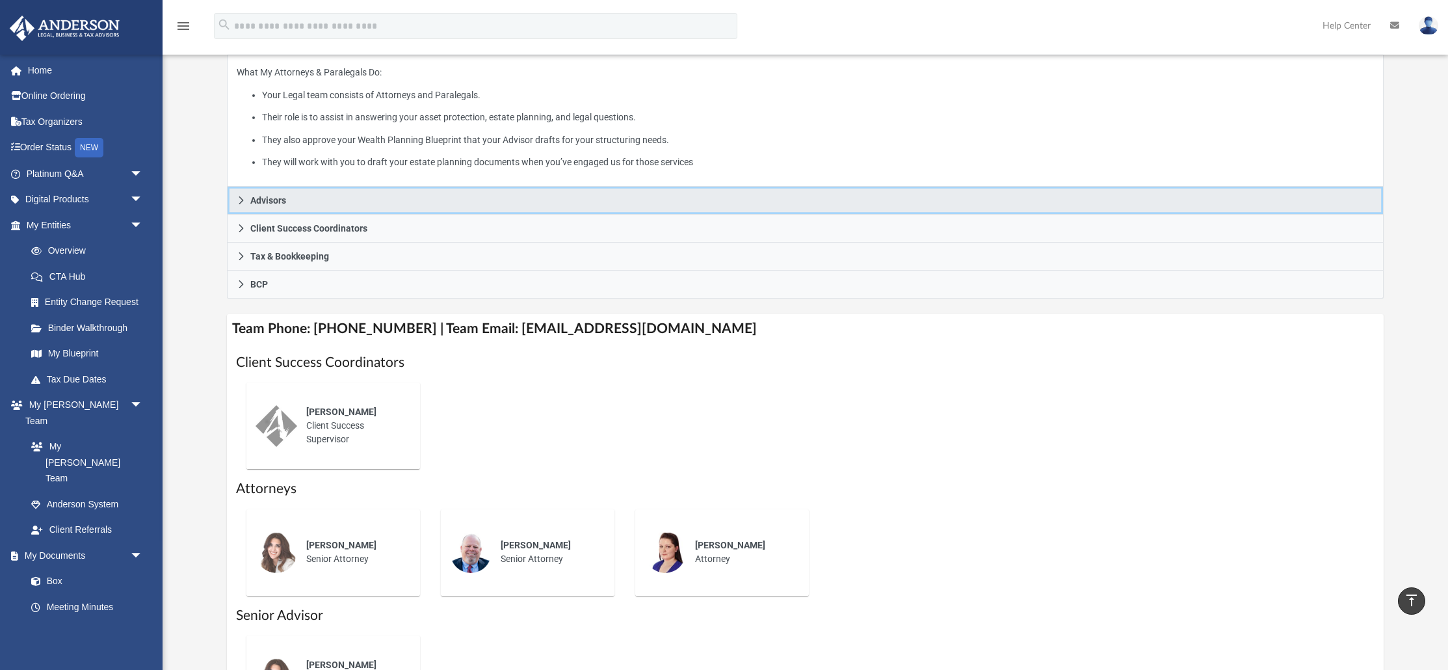
click at [241, 202] on icon at bounding box center [241, 200] width 5 height 8
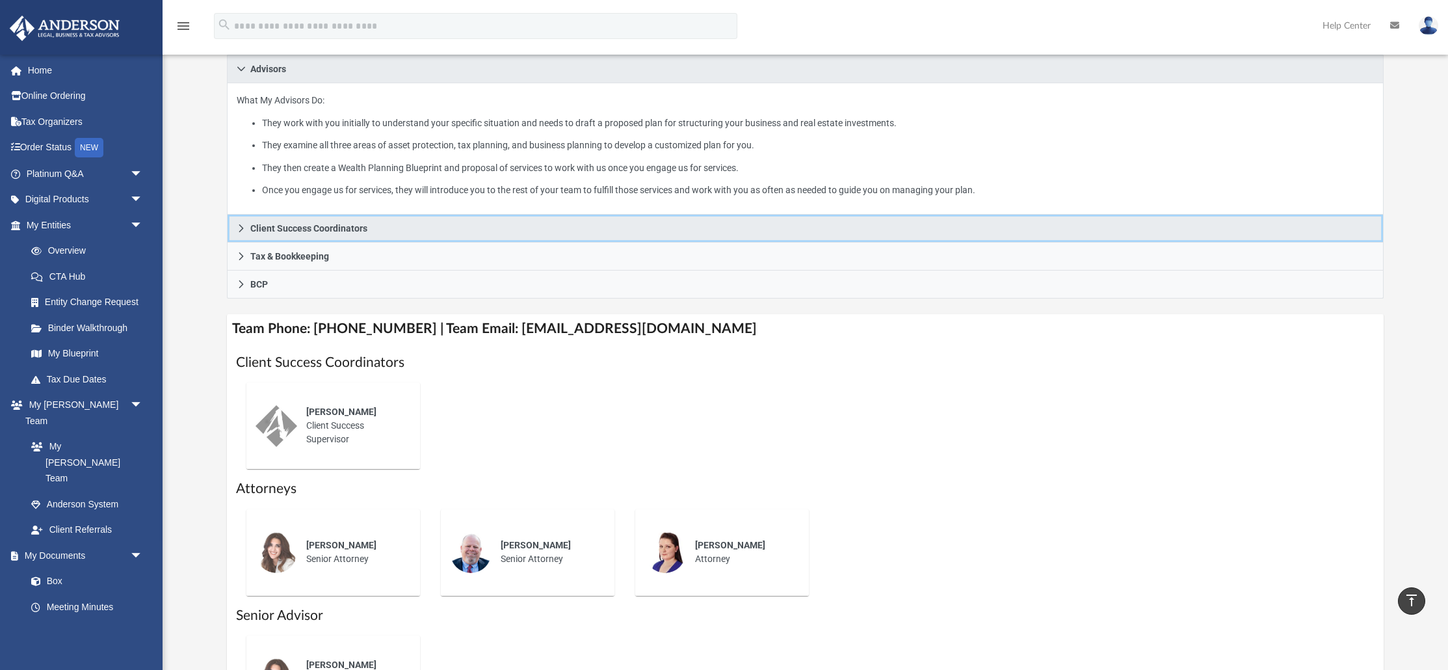
click at [240, 236] on link "Client Success Coordinators" at bounding box center [805, 229] width 1157 height 28
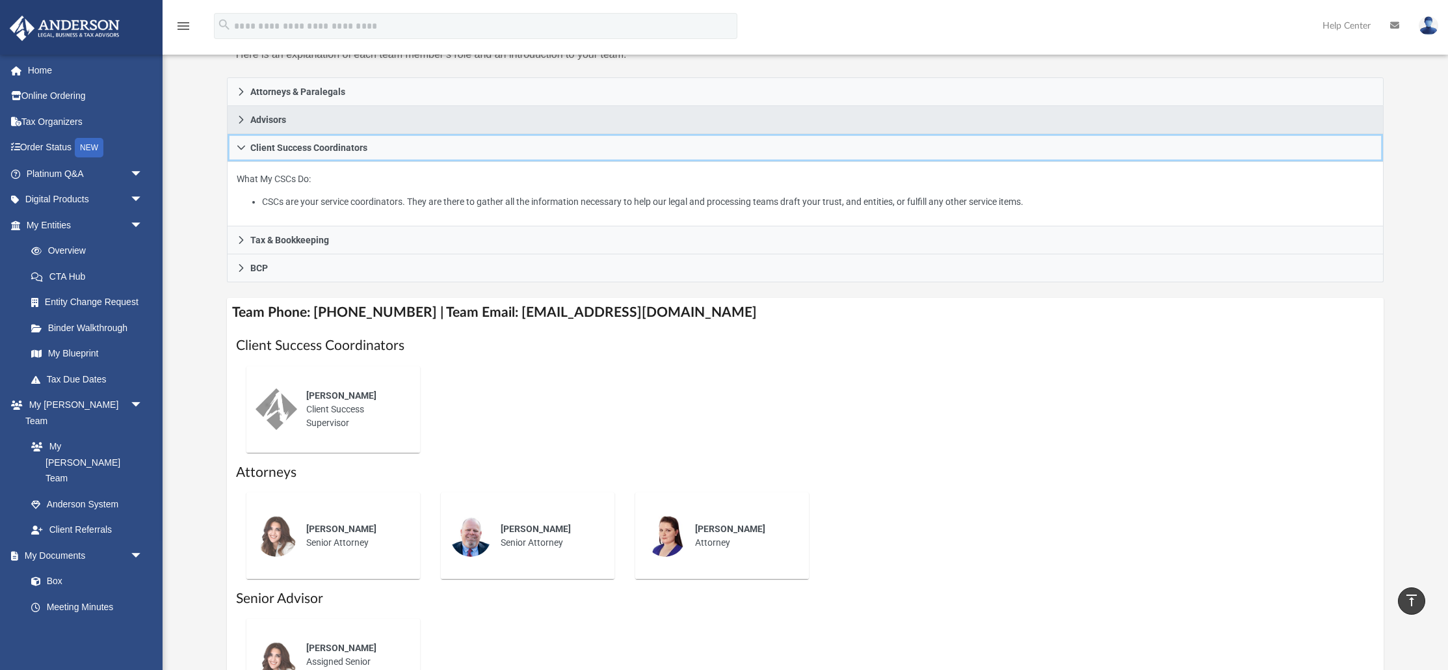
scroll to position [176, 0]
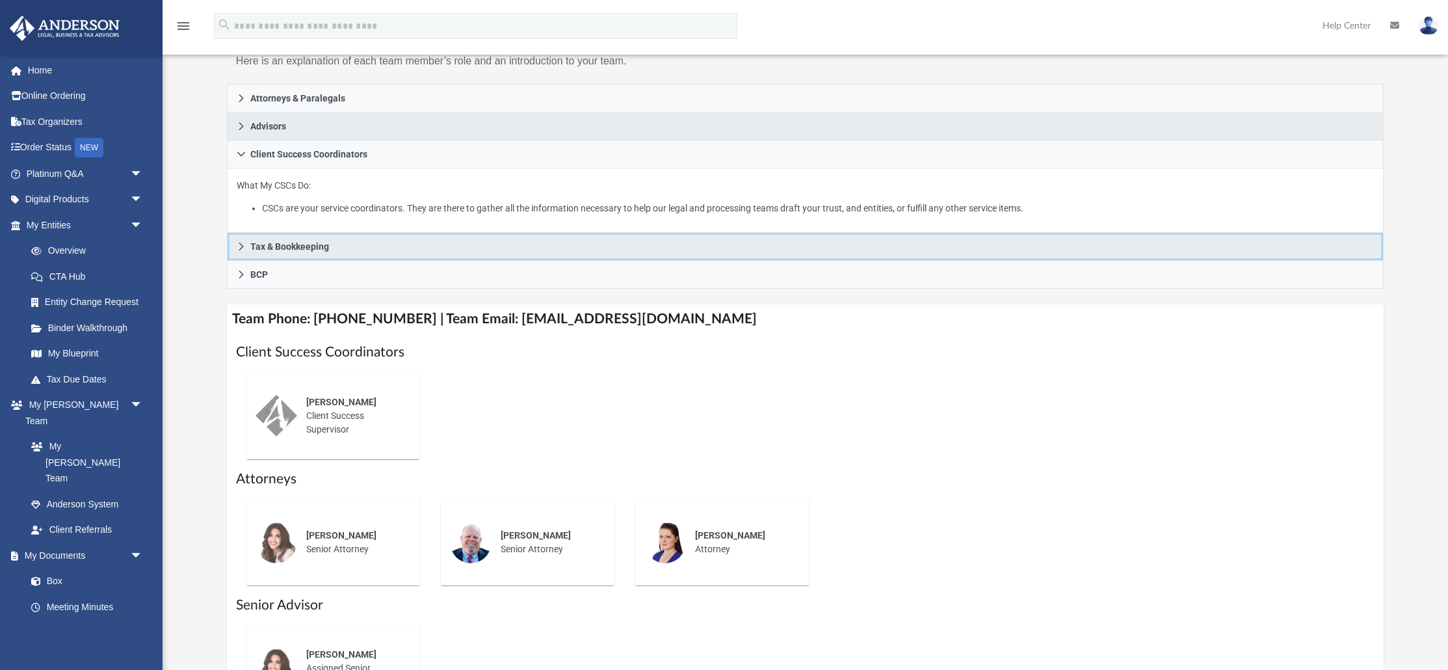
click at [245, 243] on icon at bounding box center [241, 246] width 9 height 9
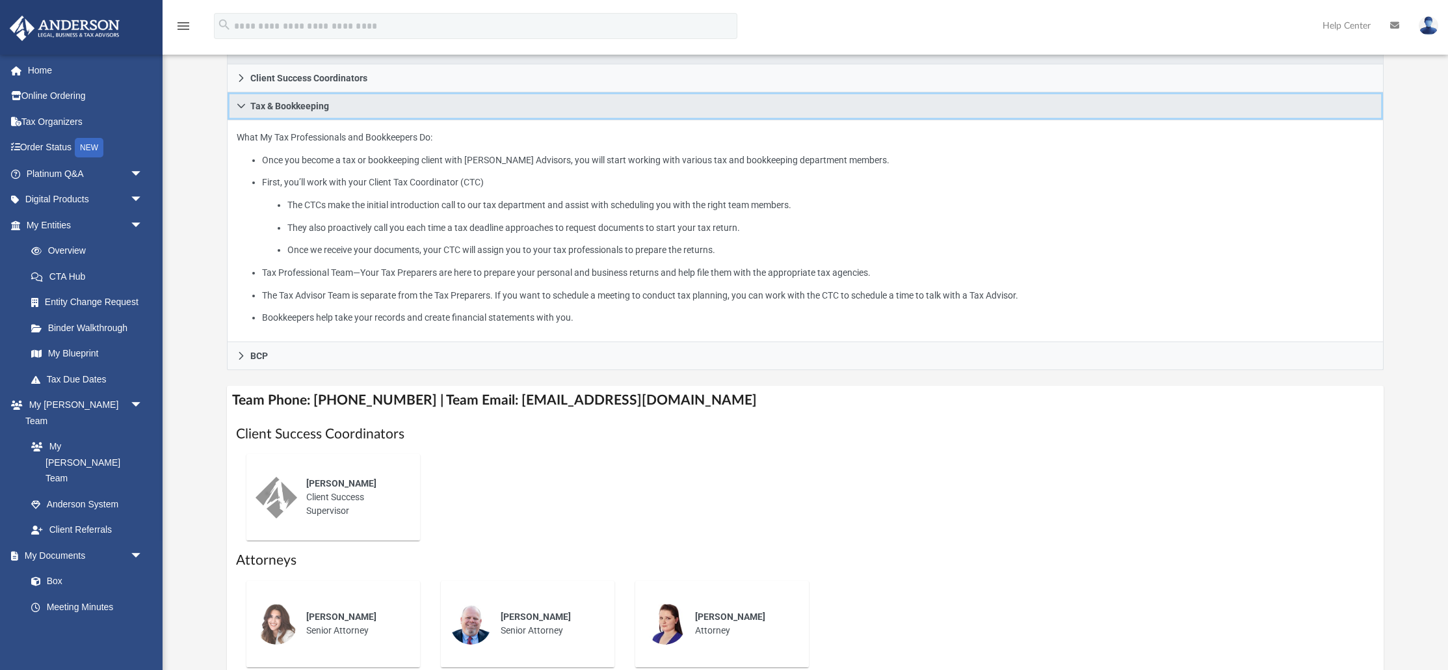
scroll to position [264, 0]
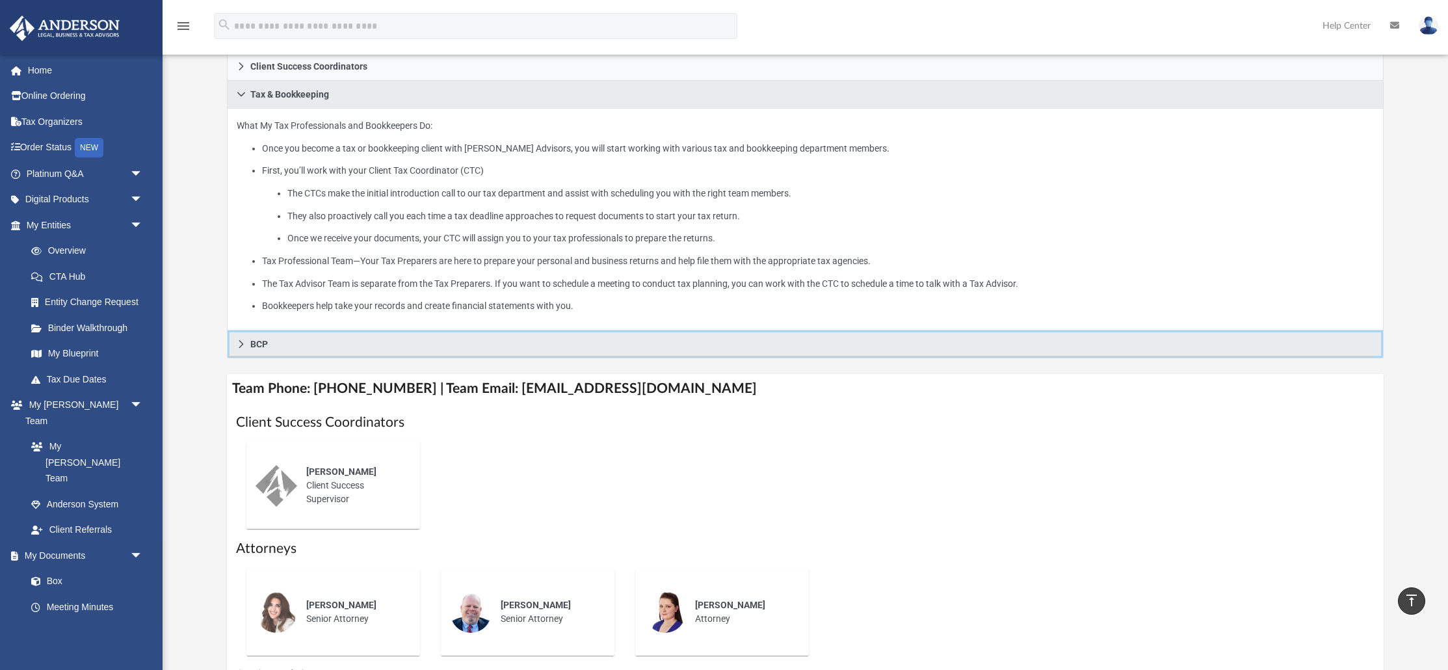
click at [237, 342] on icon at bounding box center [241, 343] width 9 height 9
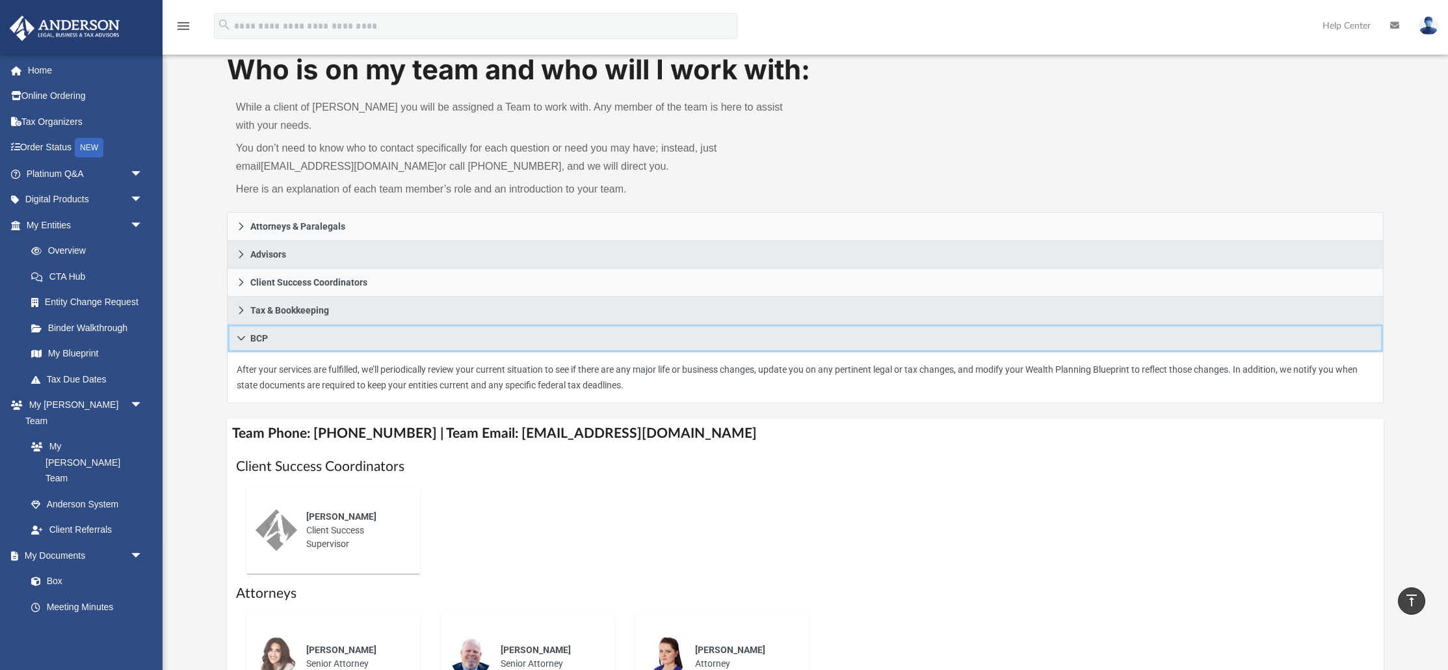
scroll to position [0, 0]
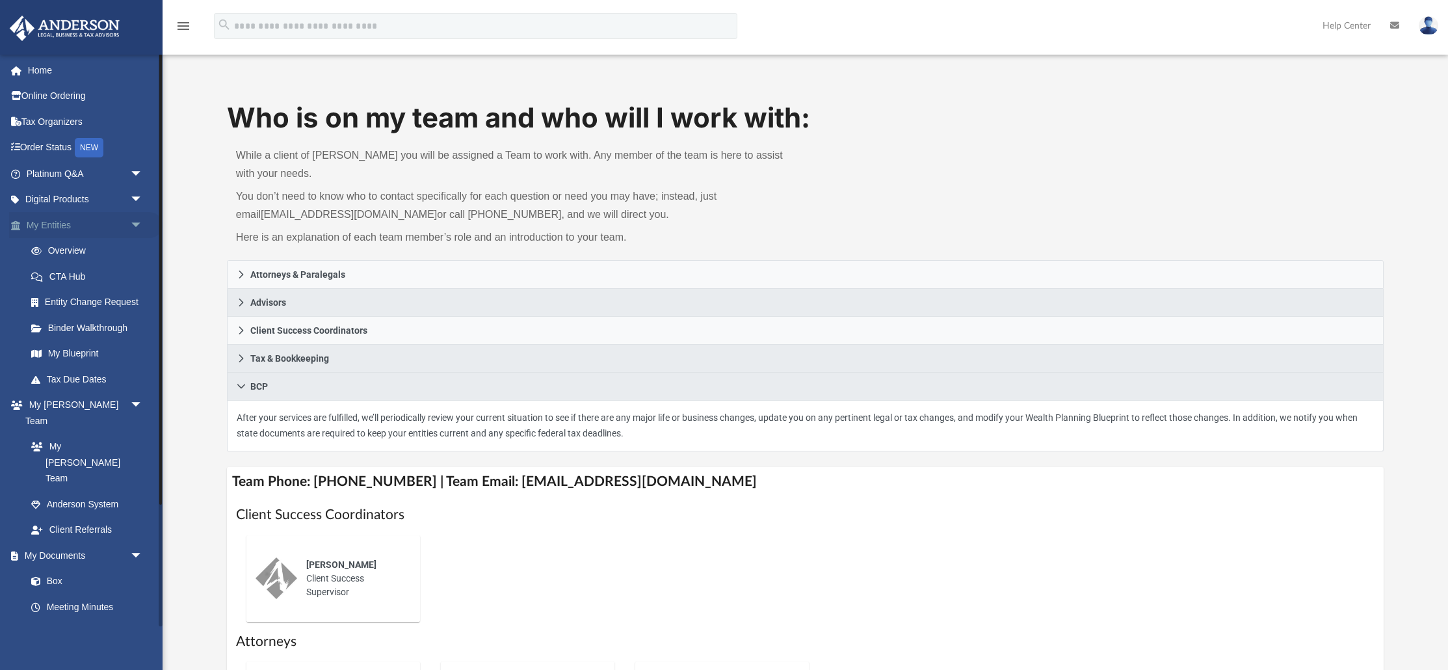
click at [45, 226] on link "My Entities arrow_drop_down" at bounding box center [85, 225] width 153 height 26
click at [74, 252] on link "Overview" at bounding box center [90, 251] width 144 height 26
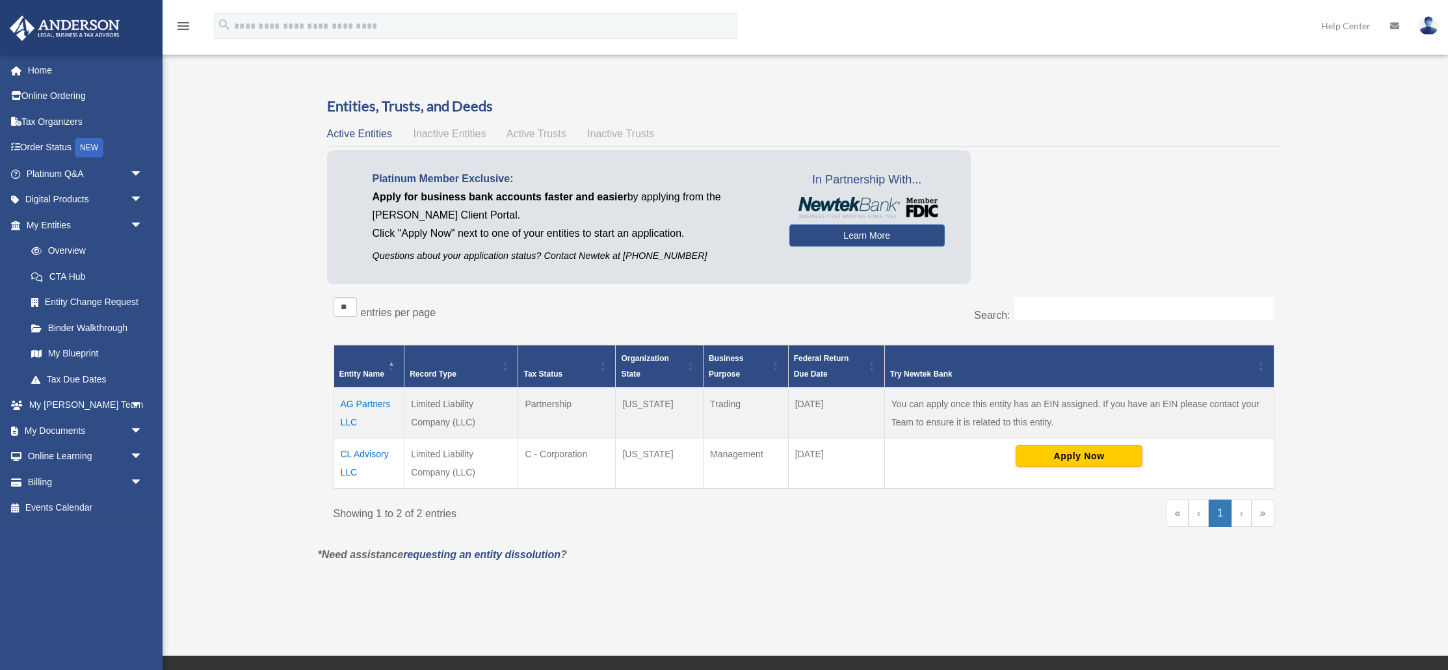
click at [250, 276] on div "Overview [PERSON_NAME][EMAIL_ADDRESS][DOMAIN_NAME] Sign Out [PERSON_NAME][EMAIL…" at bounding box center [724, 328] width 1448 height 540
